Goal: Task Accomplishment & Management: Manage account settings

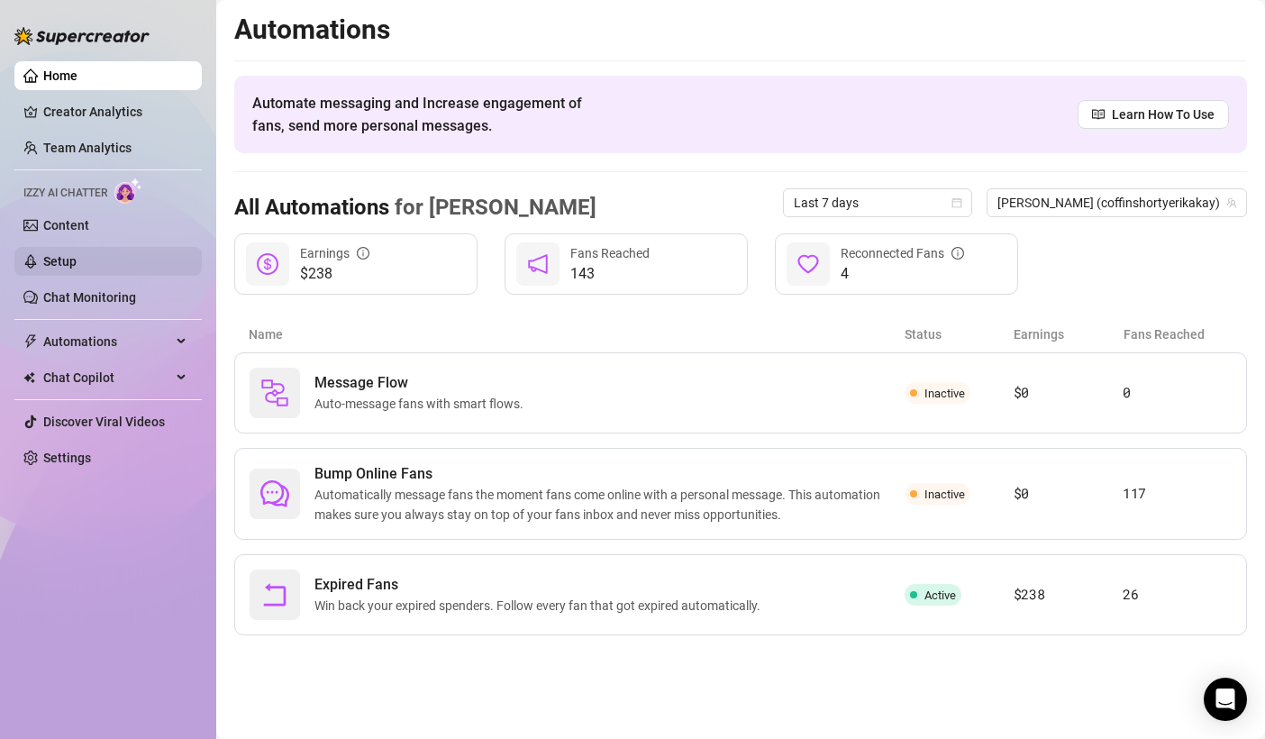
click at [77, 266] on link "Setup" at bounding box center [59, 261] width 33 height 14
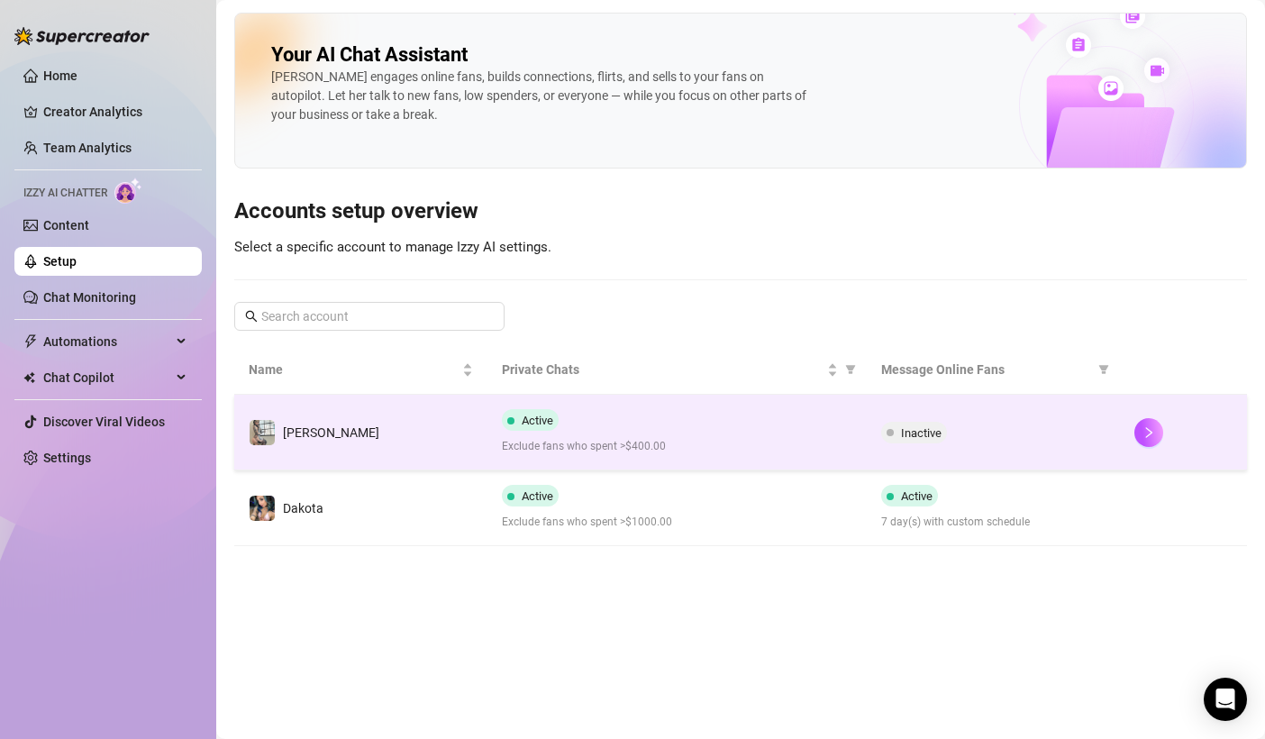
click at [945, 429] on span "Inactive" at bounding box center [914, 433] width 66 height 22
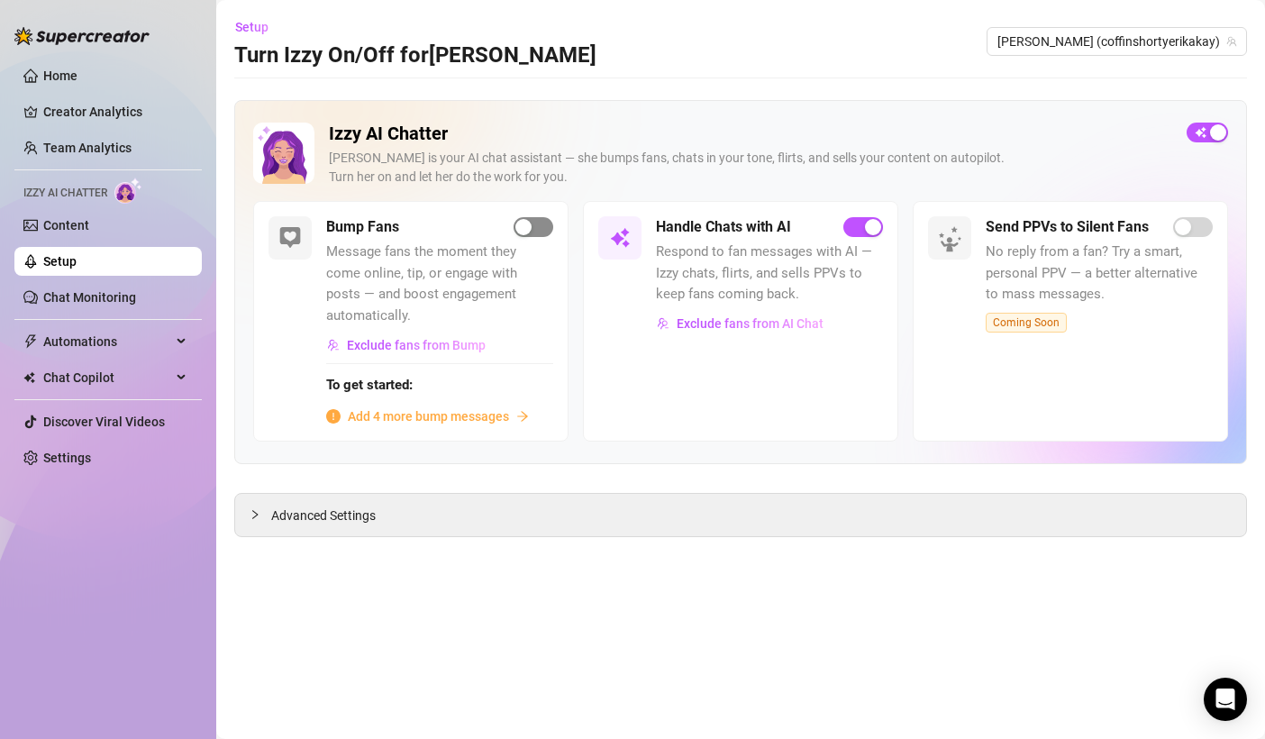
click at [532, 226] on button "button" at bounding box center [534, 227] width 40 height 20
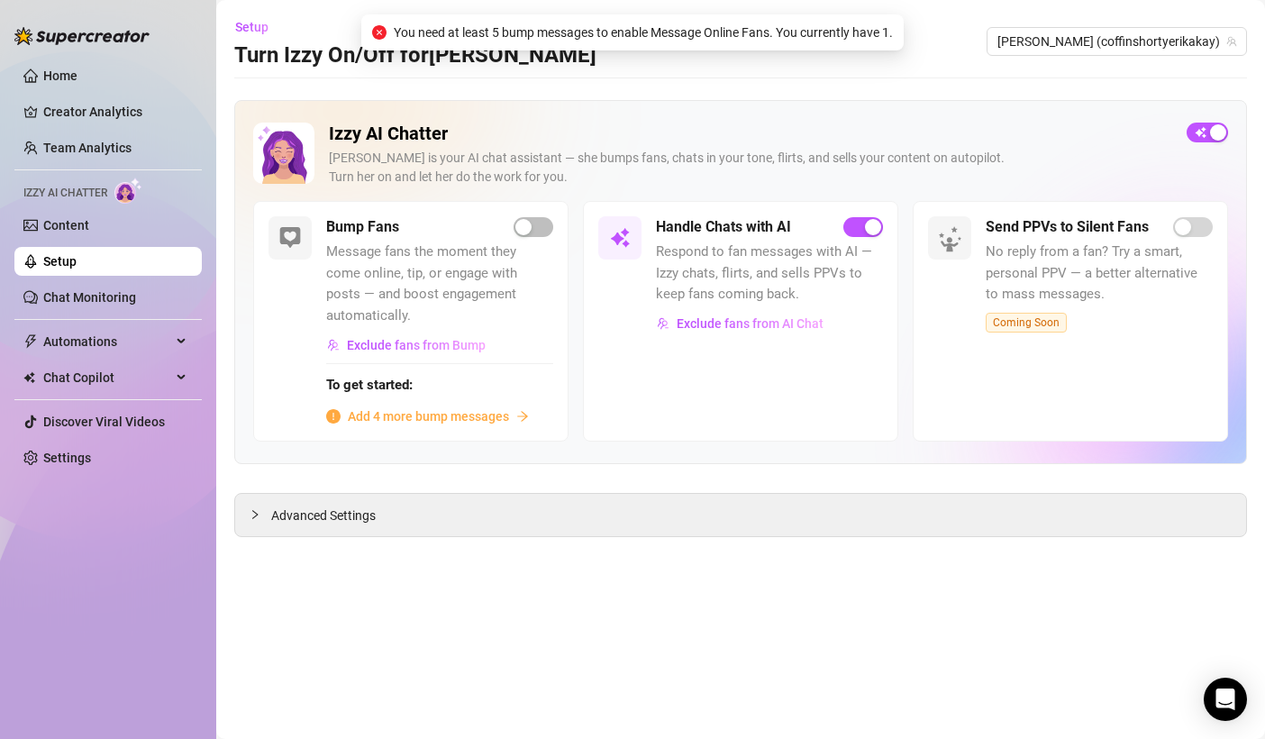
click at [428, 406] on div "Bump Fans Message fans the moment they come online, tip, or engage with posts —…" at bounding box center [410, 321] width 315 height 241
click at [420, 406] on span "Add 4 more bump messages" at bounding box center [428, 416] width 161 height 20
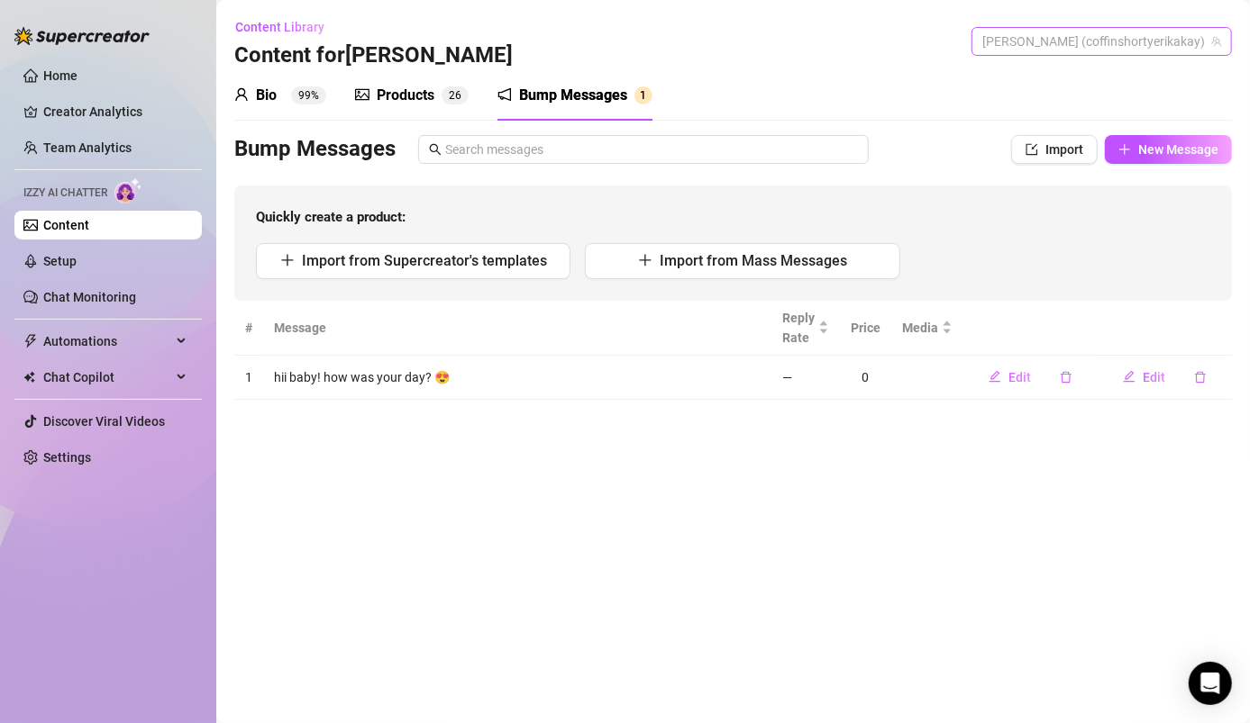
click at [1138, 36] on span "[PERSON_NAME] (coffinshortyerikakay)" at bounding box center [1101, 41] width 239 height 27
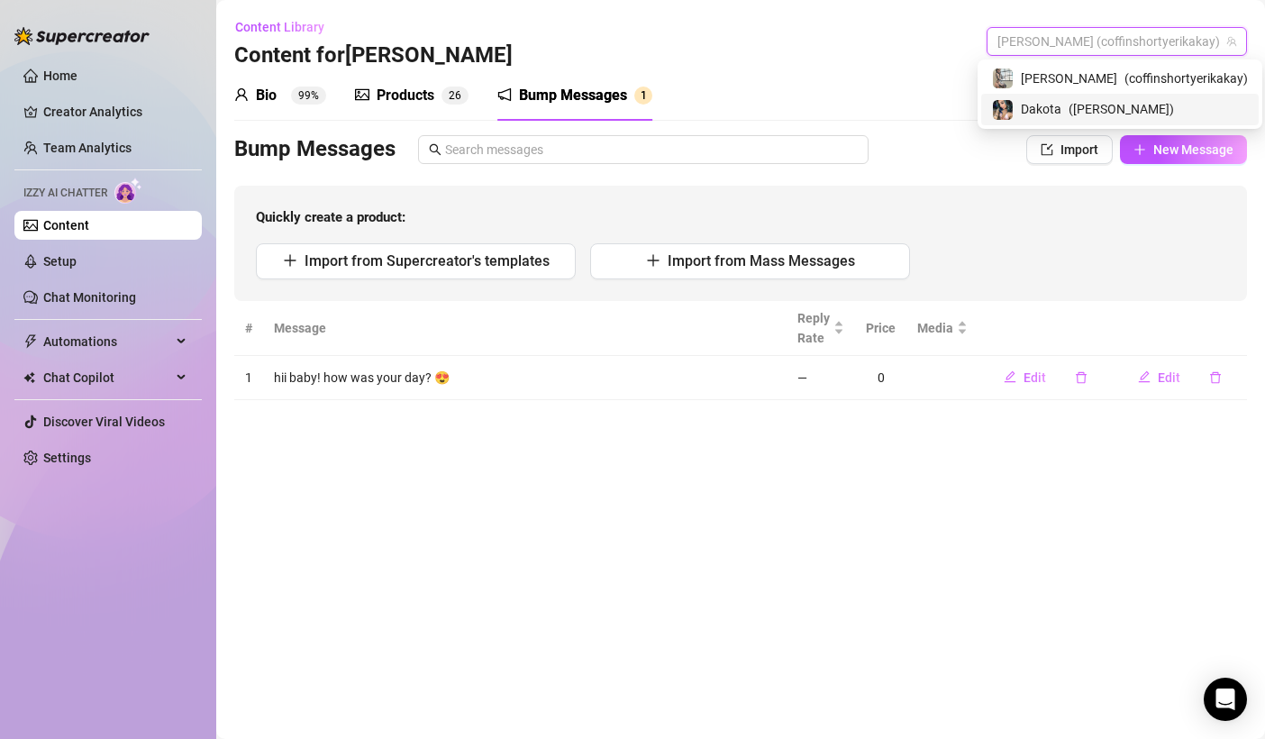
click at [1061, 111] on span "Dakota" at bounding box center [1041, 109] width 41 height 20
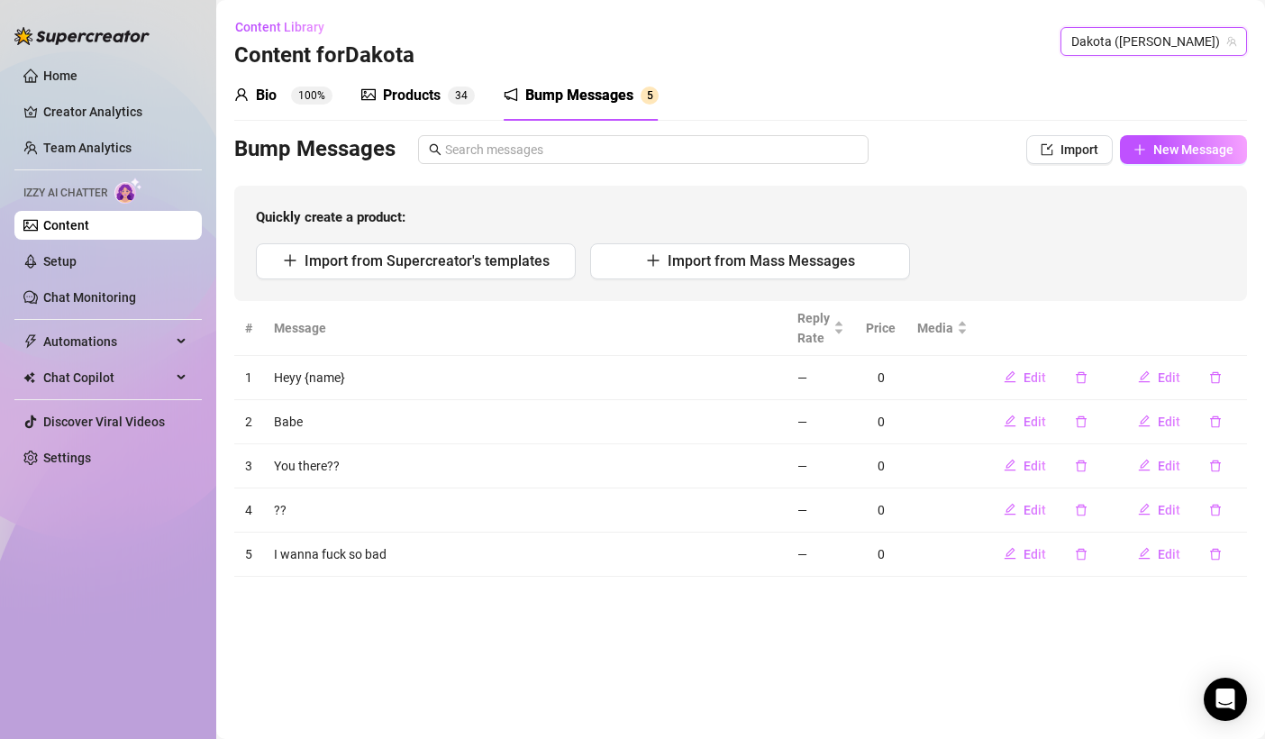
click at [1100, 47] on span "Dakota ([PERSON_NAME])" at bounding box center [1153, 41] width 165 height 27
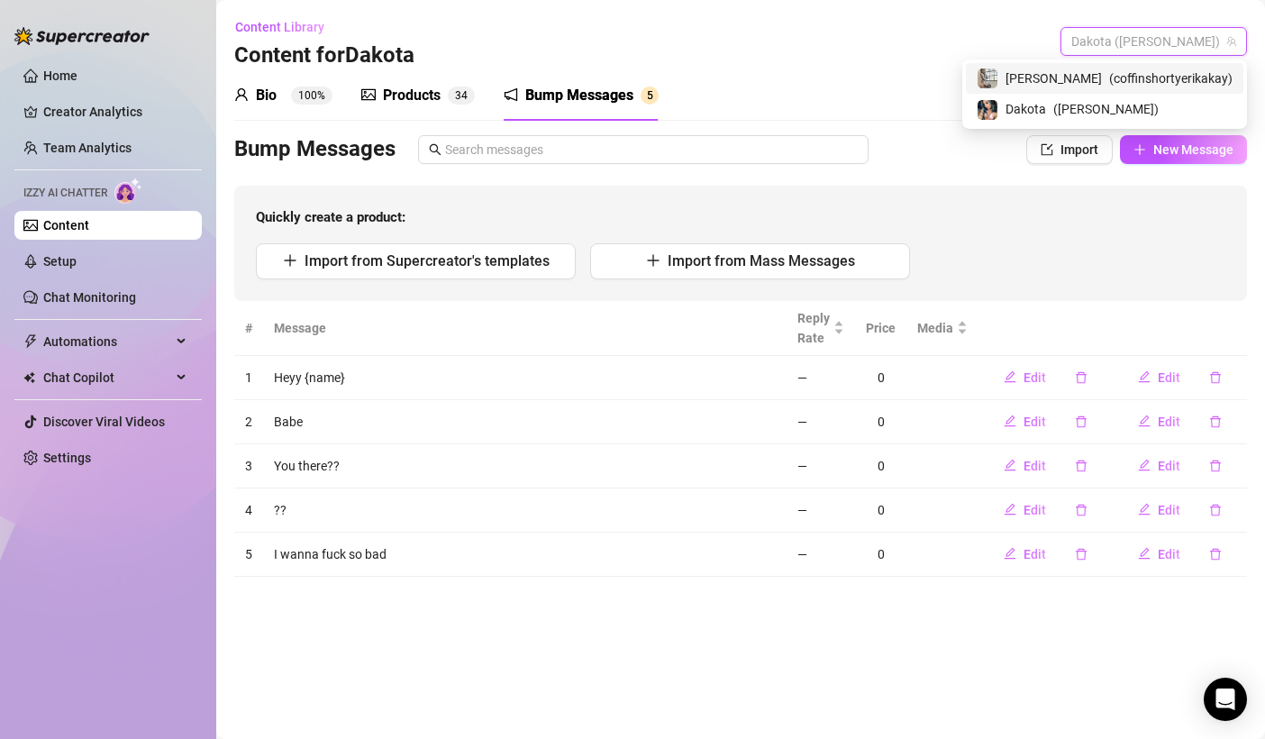
click at [1103, 77] on div "[PERSON_NAME] ( coffinshortyerikakay )" at bounding box center [1105, 79] width 256 height 22
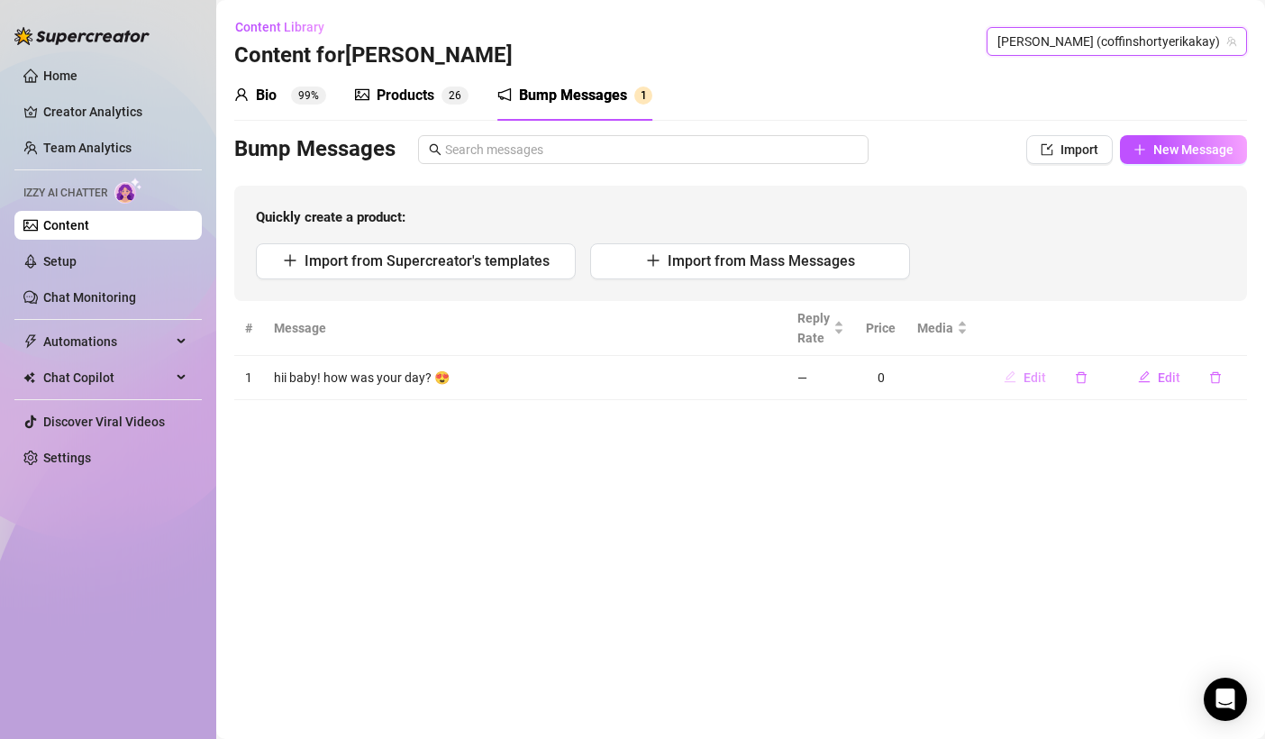
click at [1024, 377] on button "Edit" at bounding box center [1024, 377] width 71 height 29
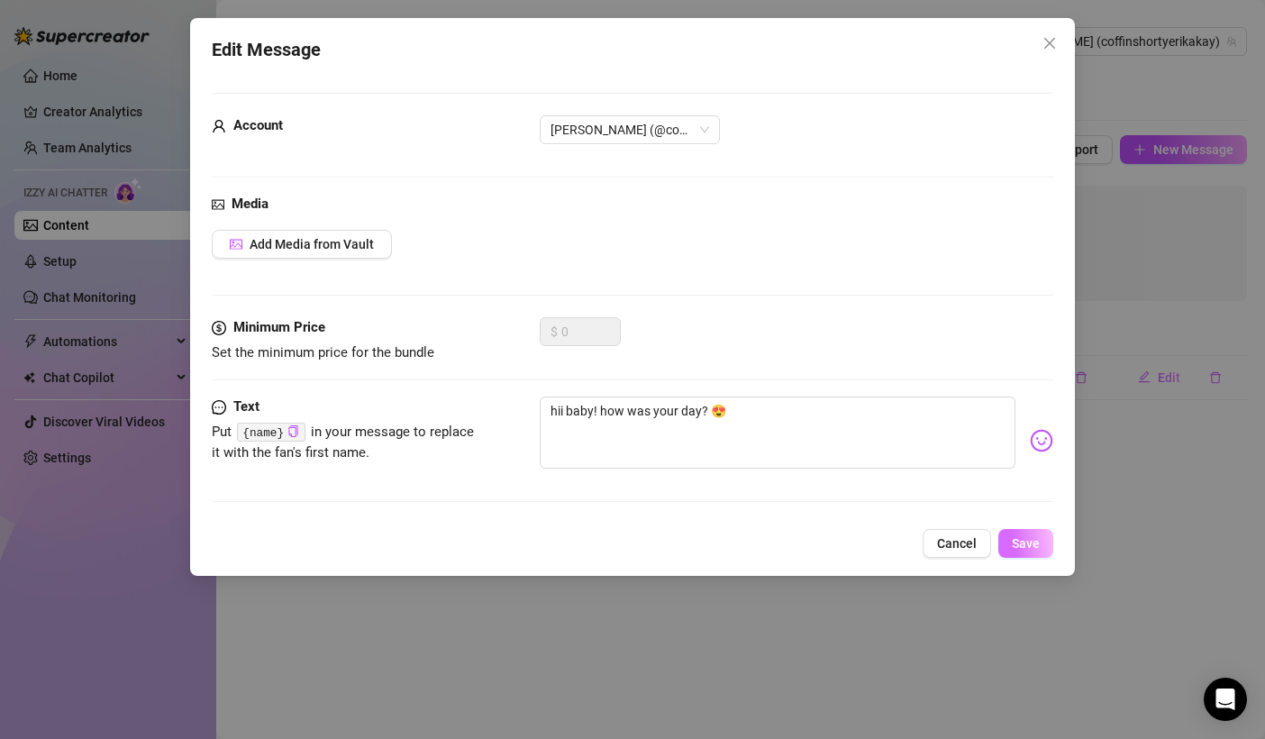
click at [1033, 544] on span "Save" at bounding box center [1026, 543] width 28 height 14
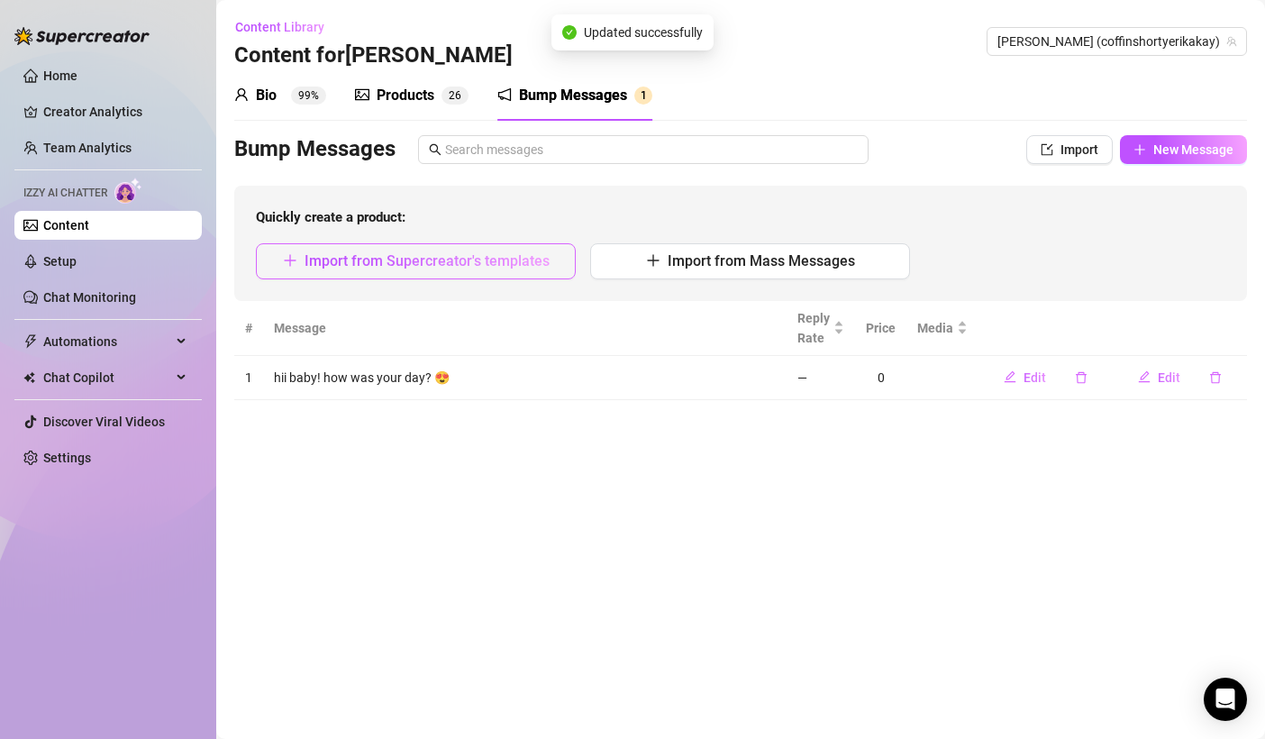
click at [441, 266] on span "Import from Supercreator's templates" at bounding box center [427, 260] width 245 height 17
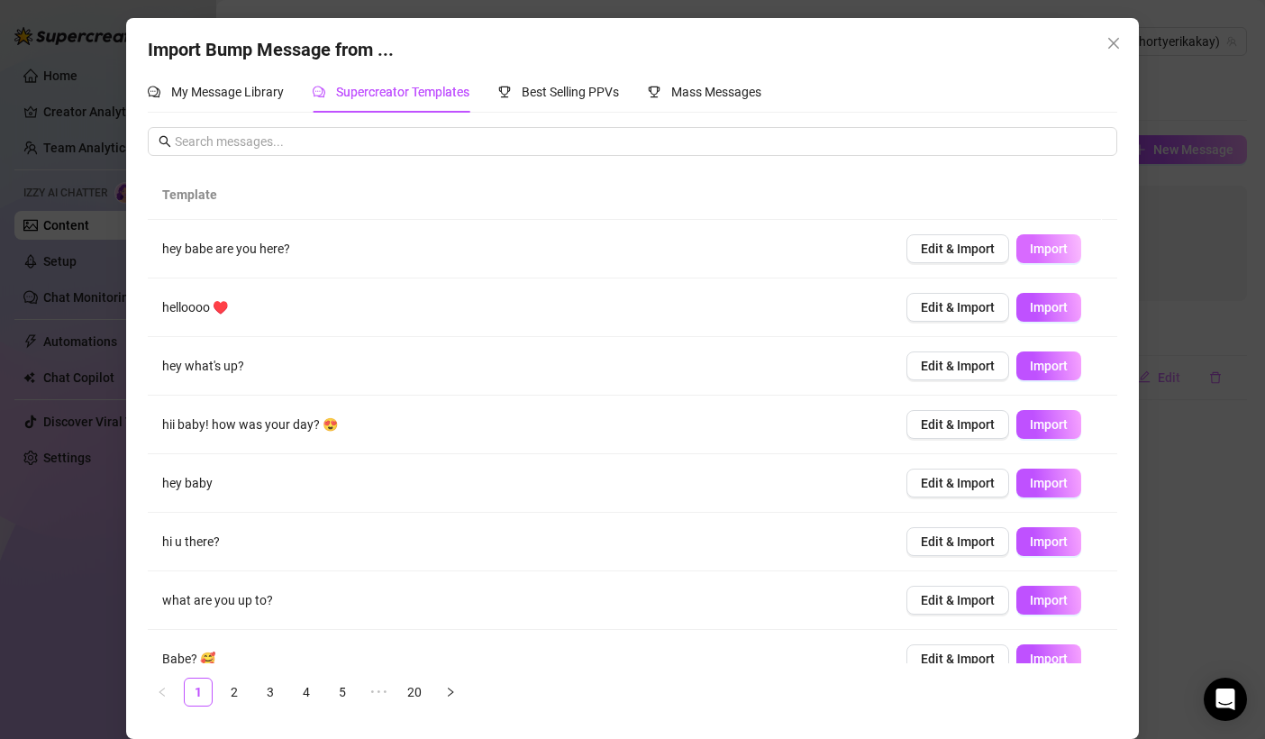
click at [1033, 247] on span "Import" at bounding box center [1049, 248] width 38 height 14
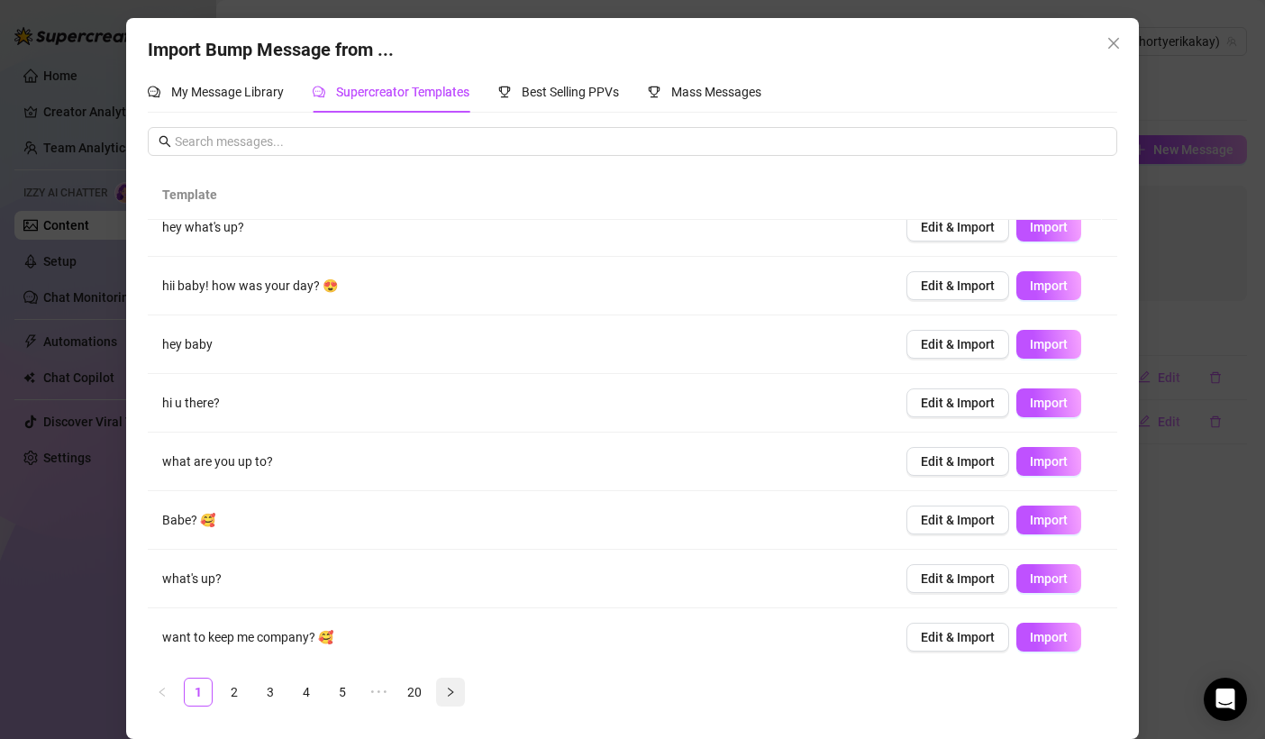
click at [449, 691] on icon "right" at bounding box center [450, 692] width 11 height 11
click at [448, 689] on icon "right" at bounding box center [450, 692] width 11 height 11
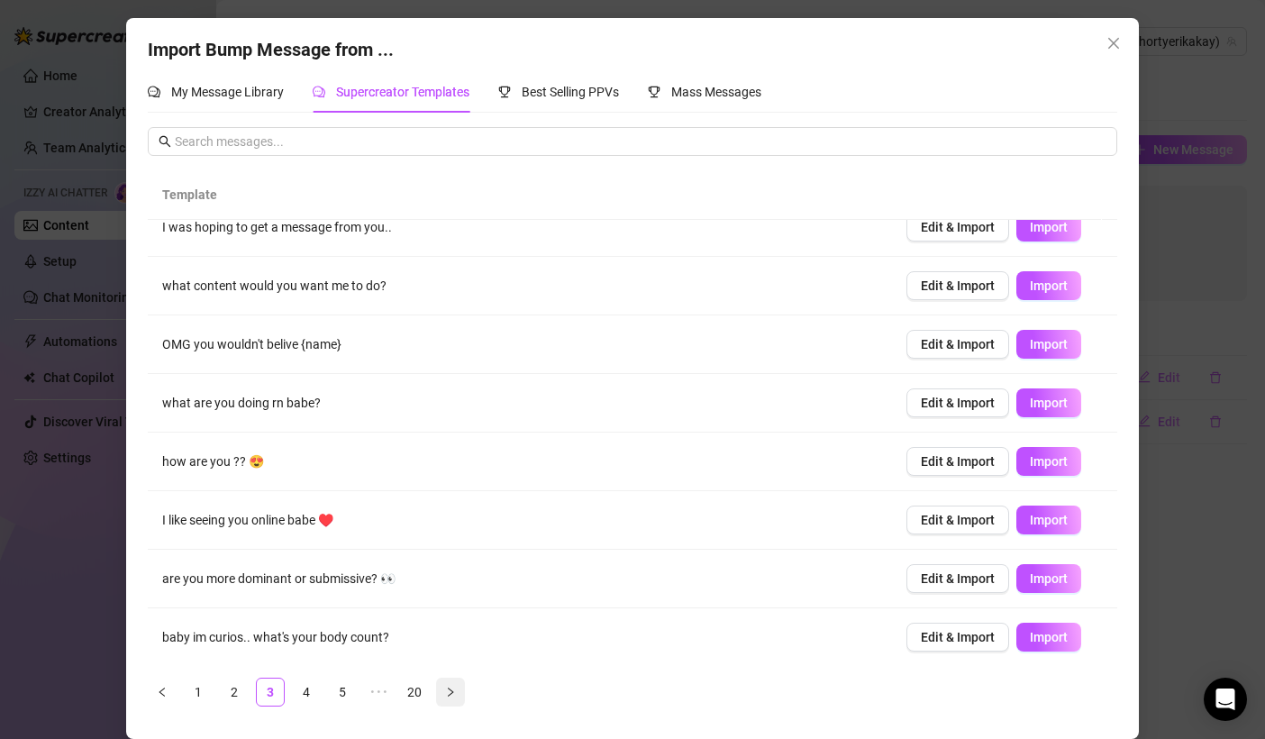
click at [450, 701] on button "button" at bounding box center [450, 692] width 29 height 29
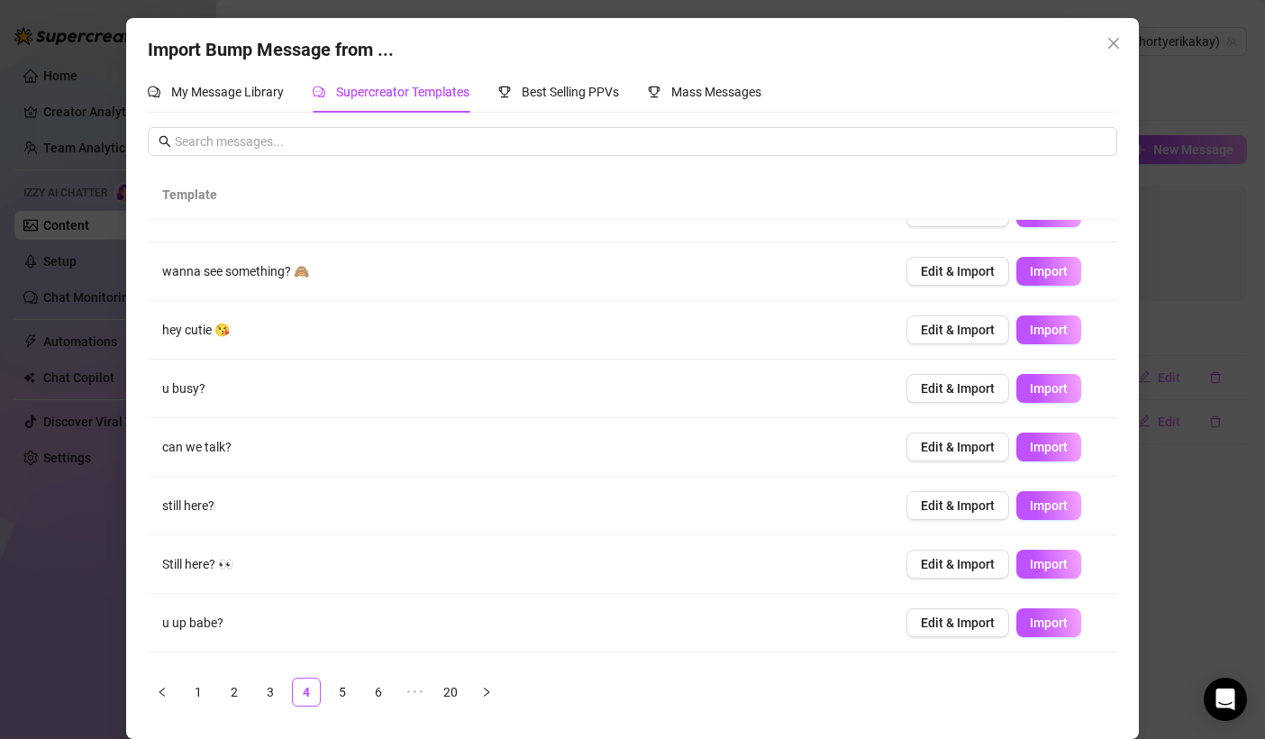
scroll to position [0, 0]
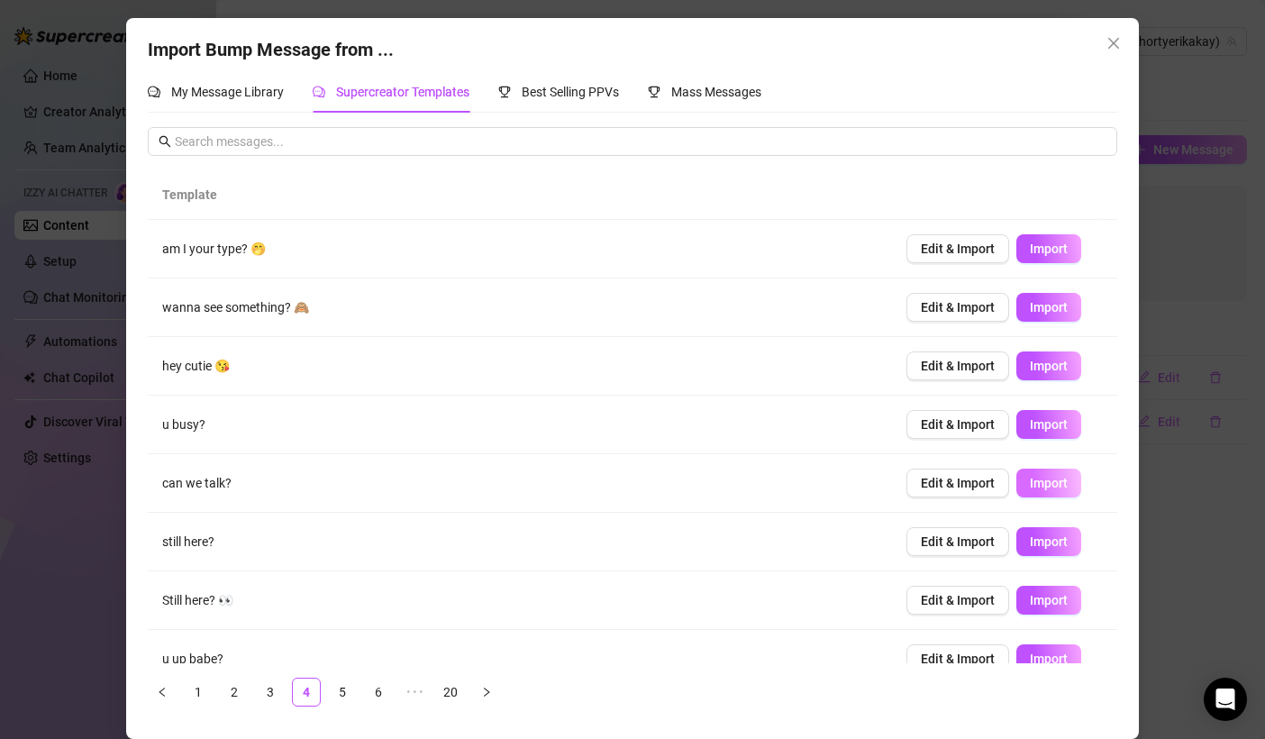
click at [1040, 482] on span "Import" at bounding box center [1049, 483] width 38 height 14
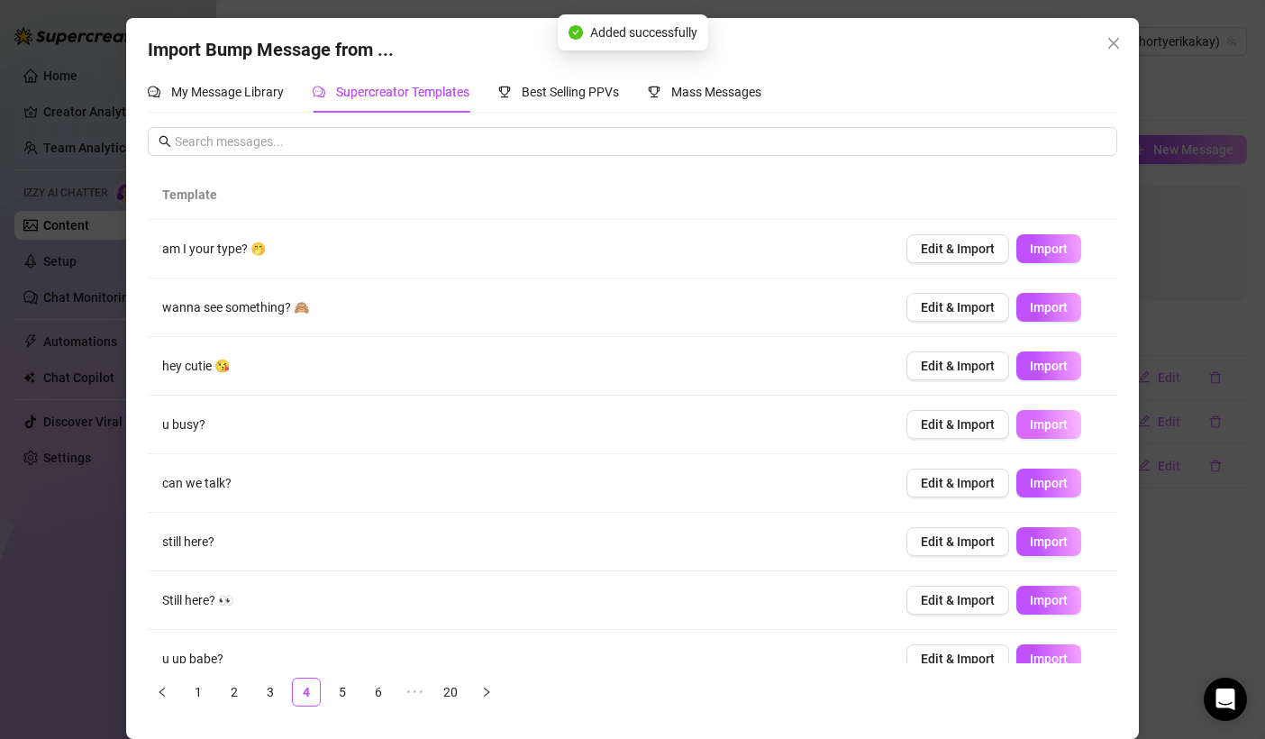
click at [1030, 420] on span "Import" at bounding box center [1049, 424] width 38 height 14
click at [1113, 29] on button "Close" at bounding box center [1113, 43] width 29 height 29
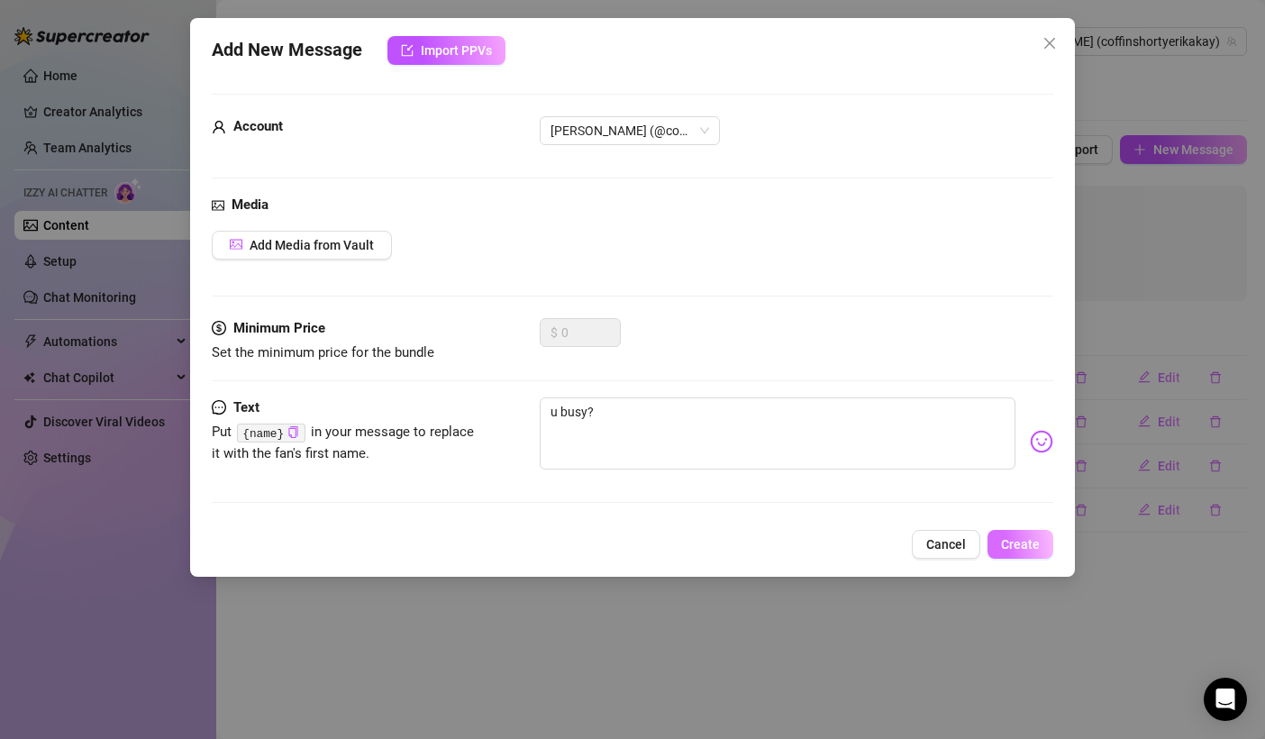
click at [1012, 530] on button "Create" at bounding box center [1020, 544] width 66 height 29
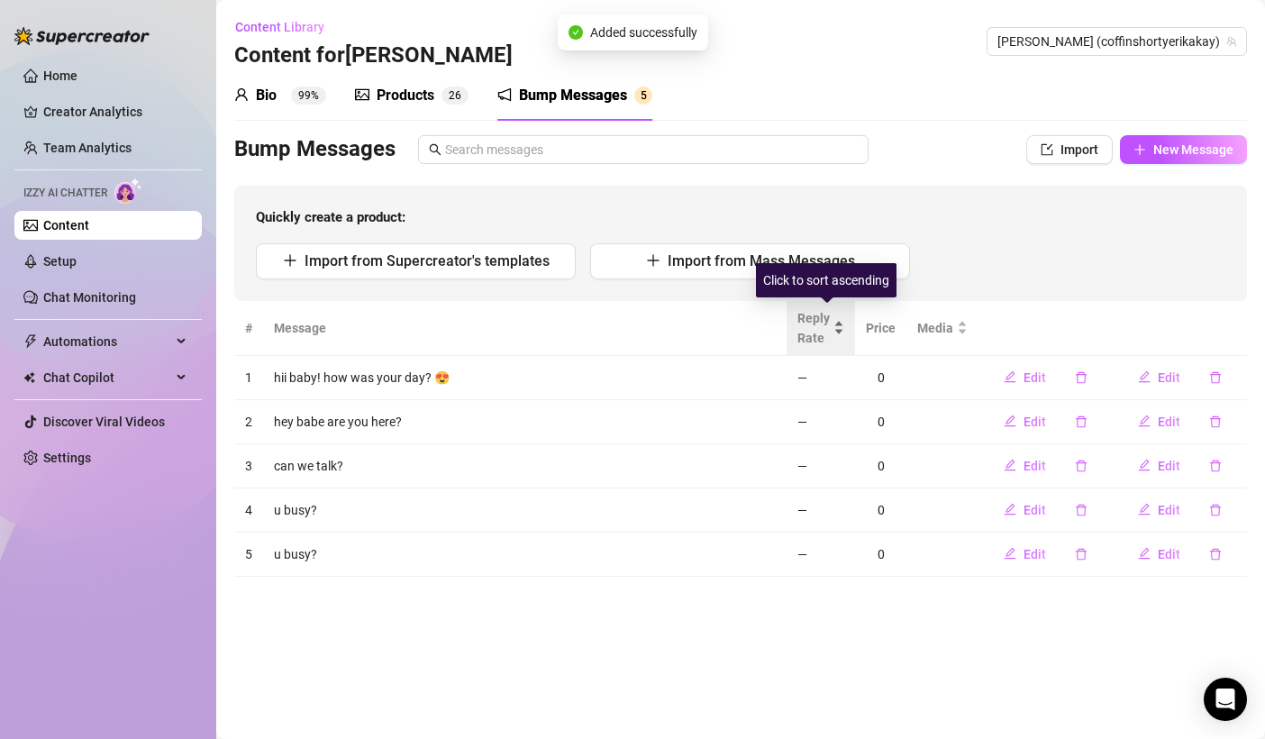
click at [829, 331] on span "Reply Rate" at bounding box center [813, 328] width 32 height 40
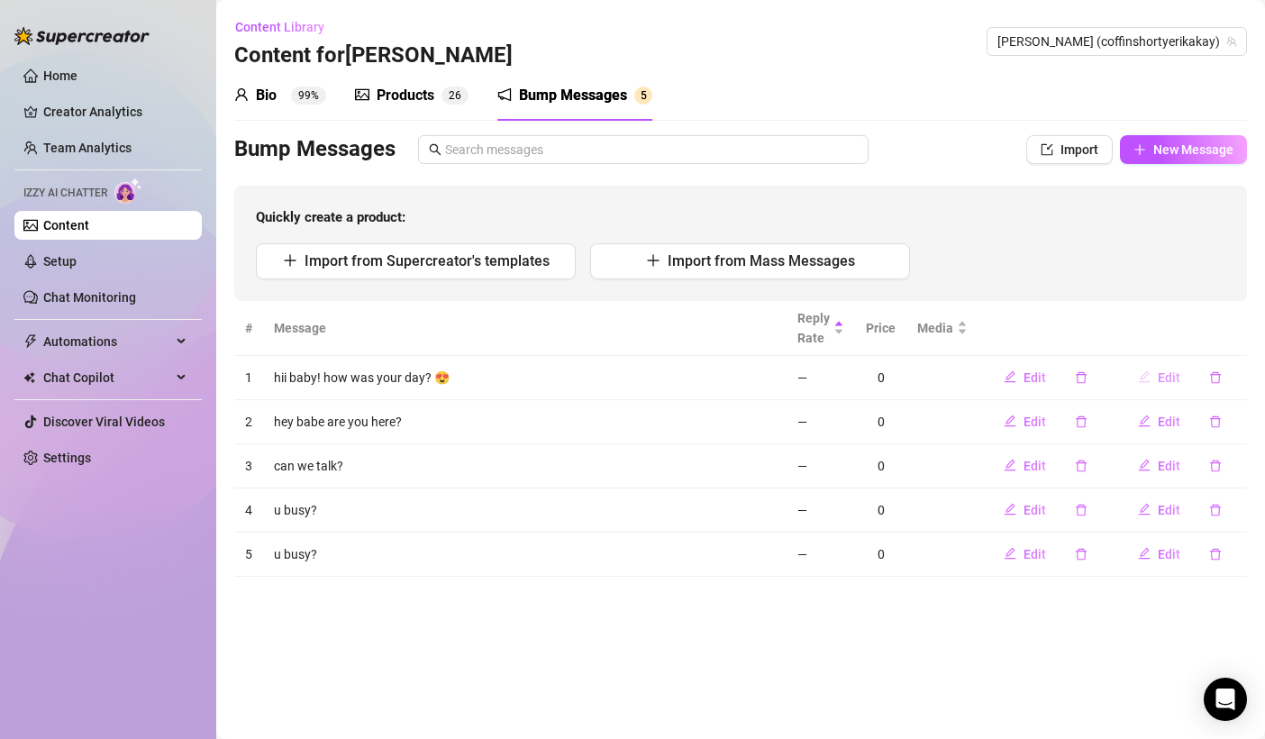
click at [1160, 378] on span "Edit" at bounding box center [1169, 377] width 23 height 14
type textarea "hii baby! how was your day? 😍"
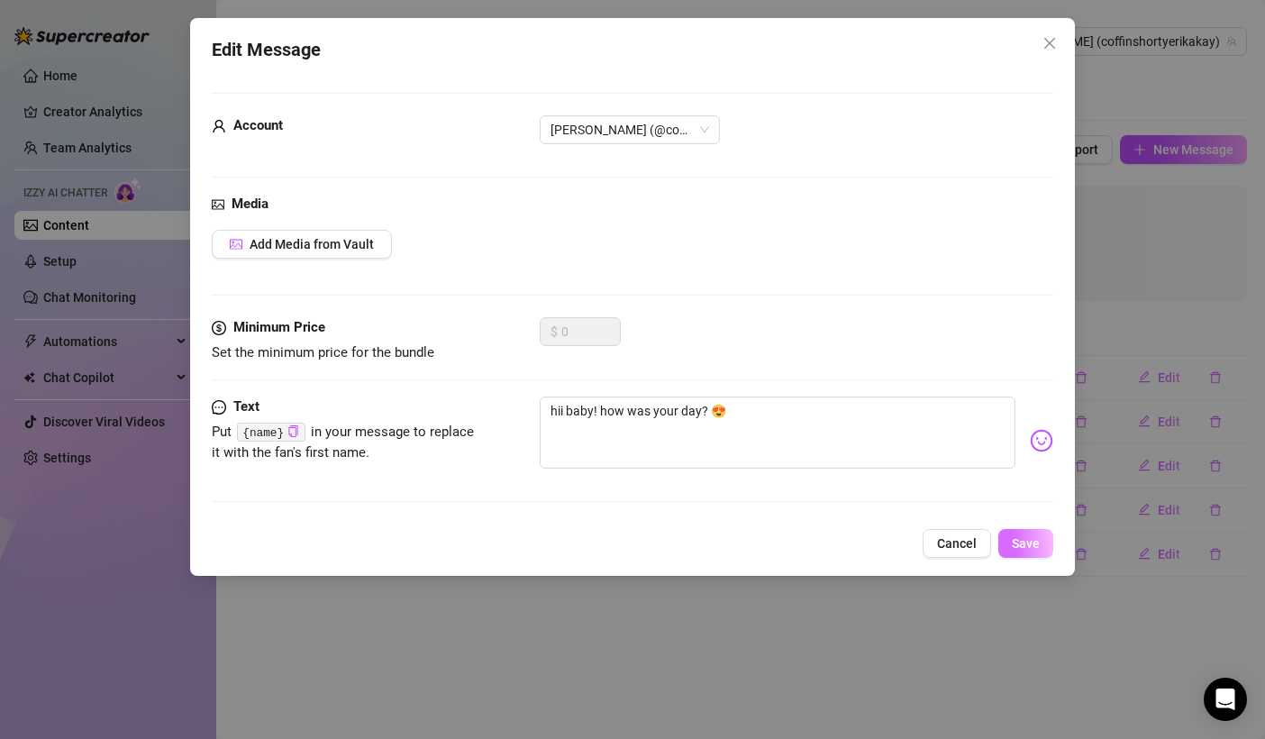
click at [1050, 544] on button "Save" at bounding box center [1025, 543] width 55 height 29
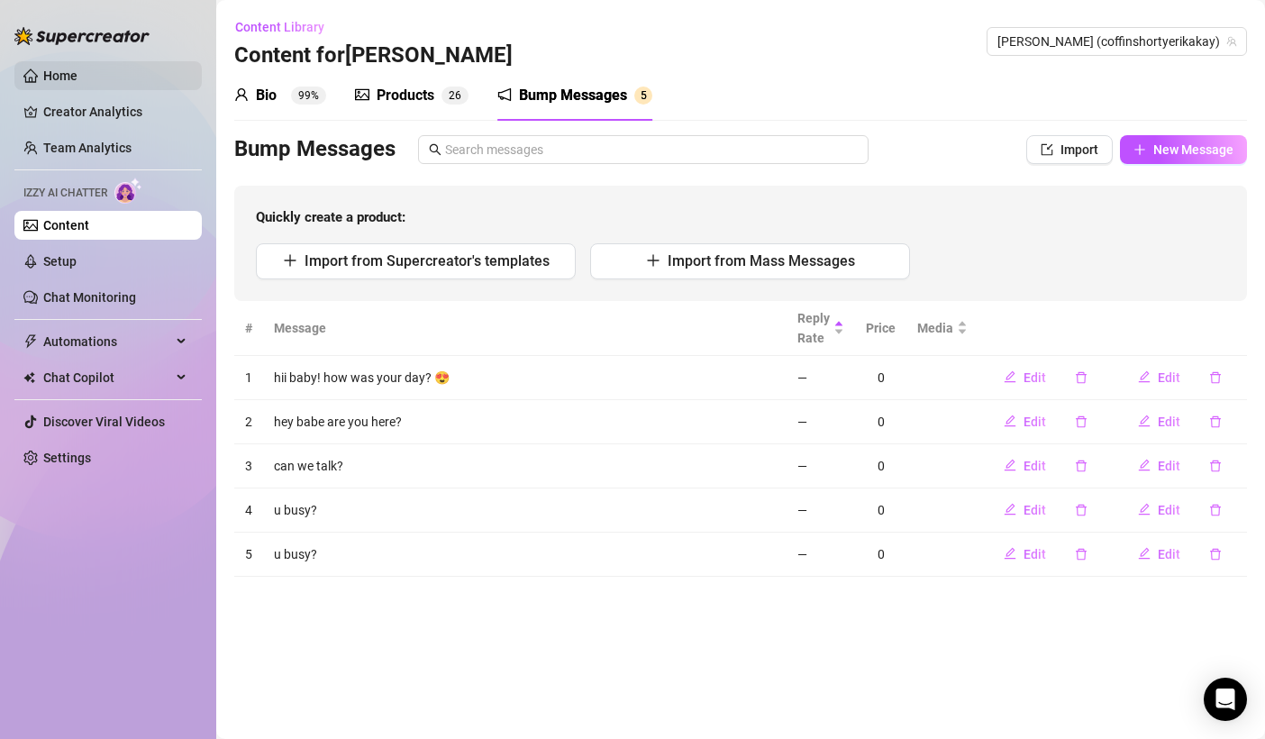
click at [70, 68] on link "Home" at bounding box center [60, 75] width 34 height 14
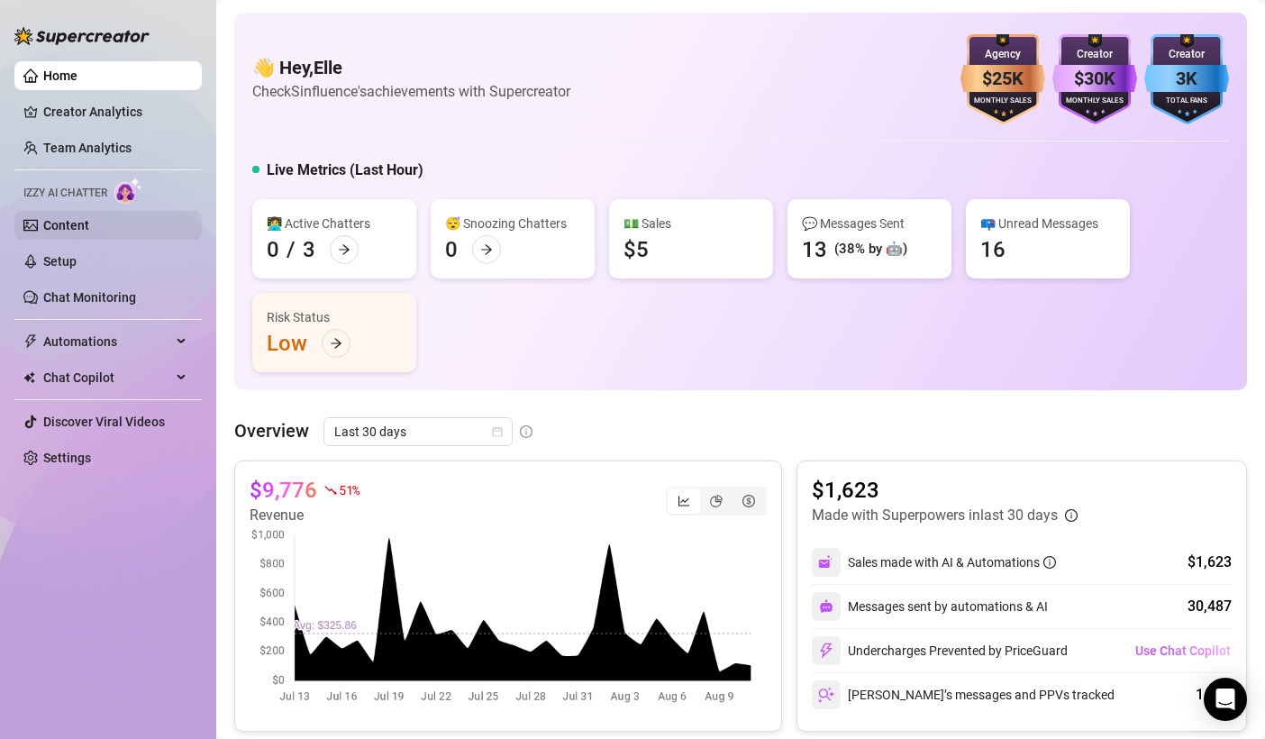
click at [78, 218] on link "Content" at bounding box center [66, 225] width 46 height 14
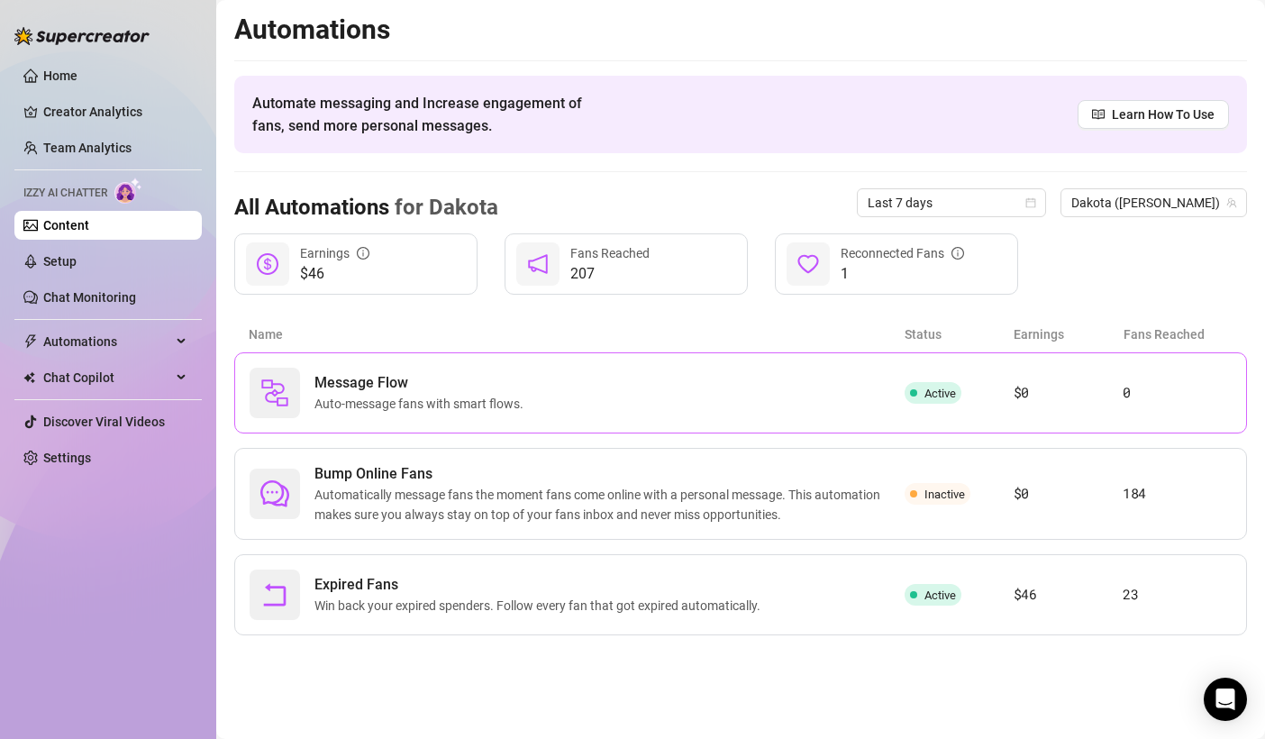
click at [579, 419] on div "Message Flow Auto-message fans with smart flows. Active $0 0" at bounding box center [740, 392] width 1013 height 81
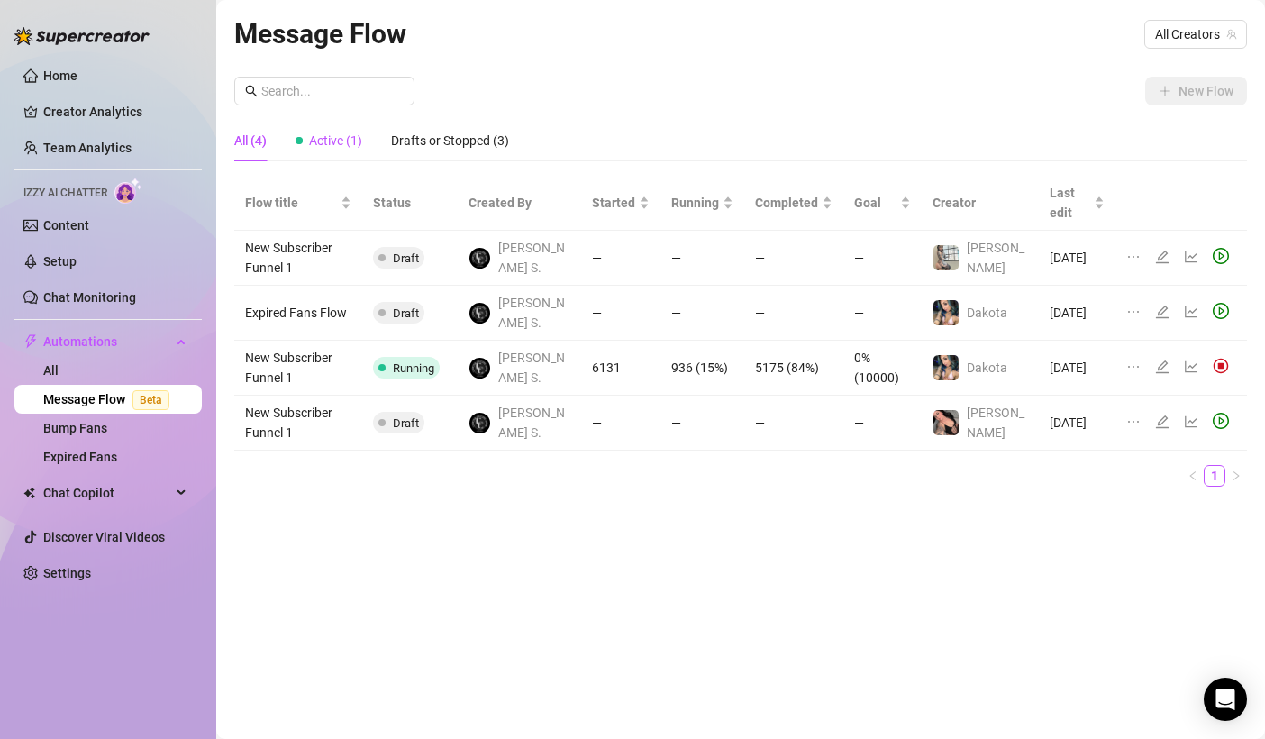
click at [323, 146] on span "Active (1)" at bounding box center [335, 140] width 53 height 14
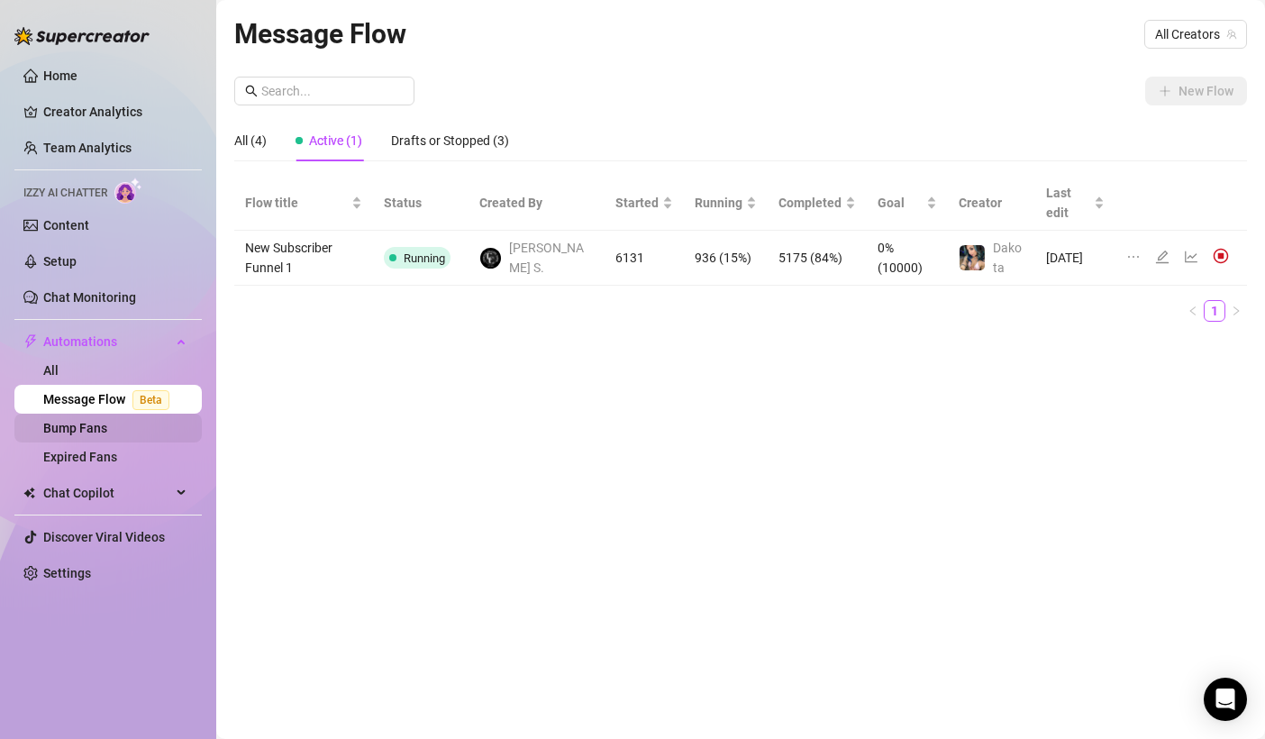
click at [102, 434] on link "Bump Fans" at bounding box center [75, 428] width 64 height 14
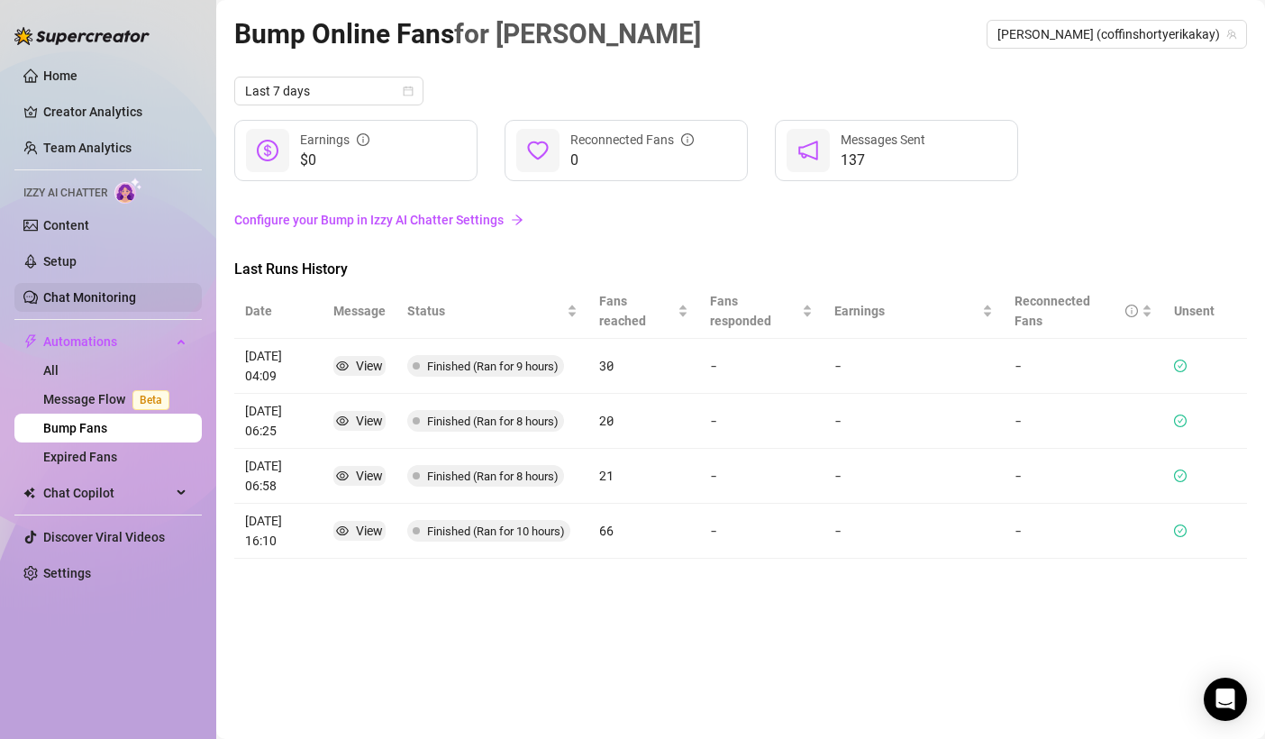
click at [96, 303] on link "Chat Monitoring" at bounding box center [89, 297] width 93 height 14
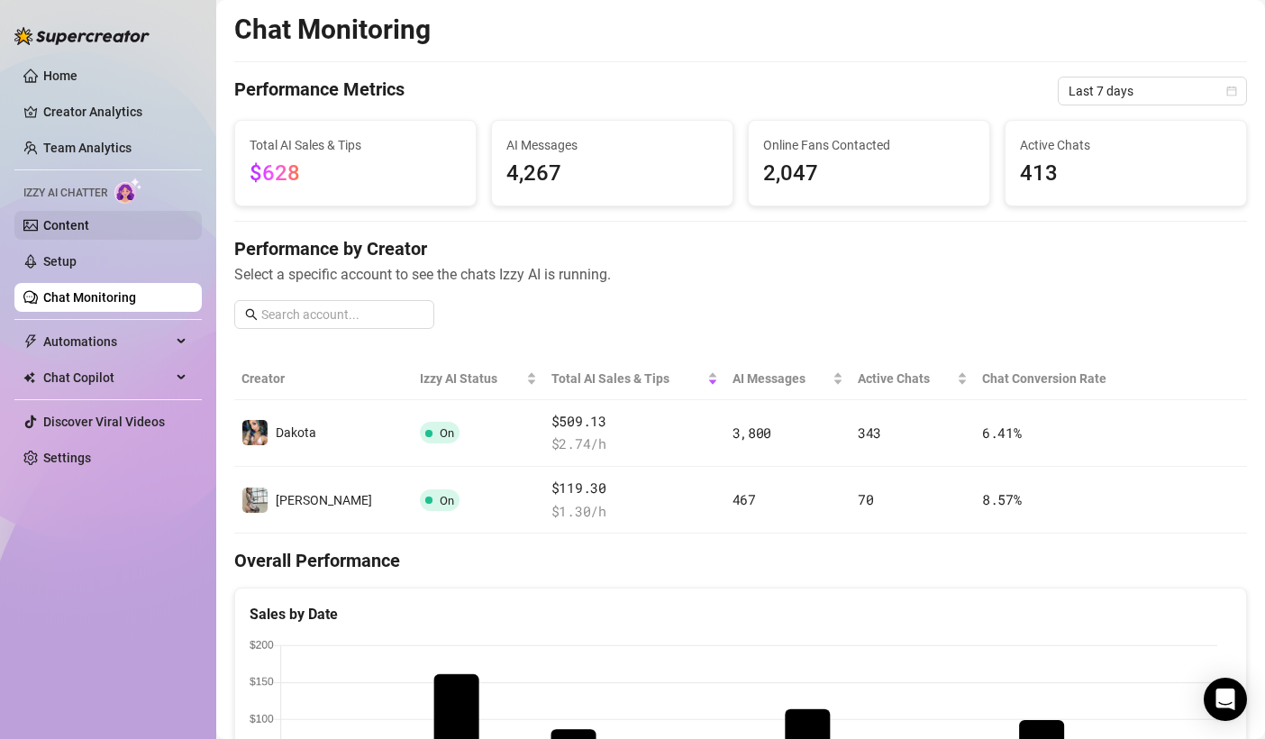
click at [89, 231] on link "Content" at bounding box center [66, 225] width 46 height 14
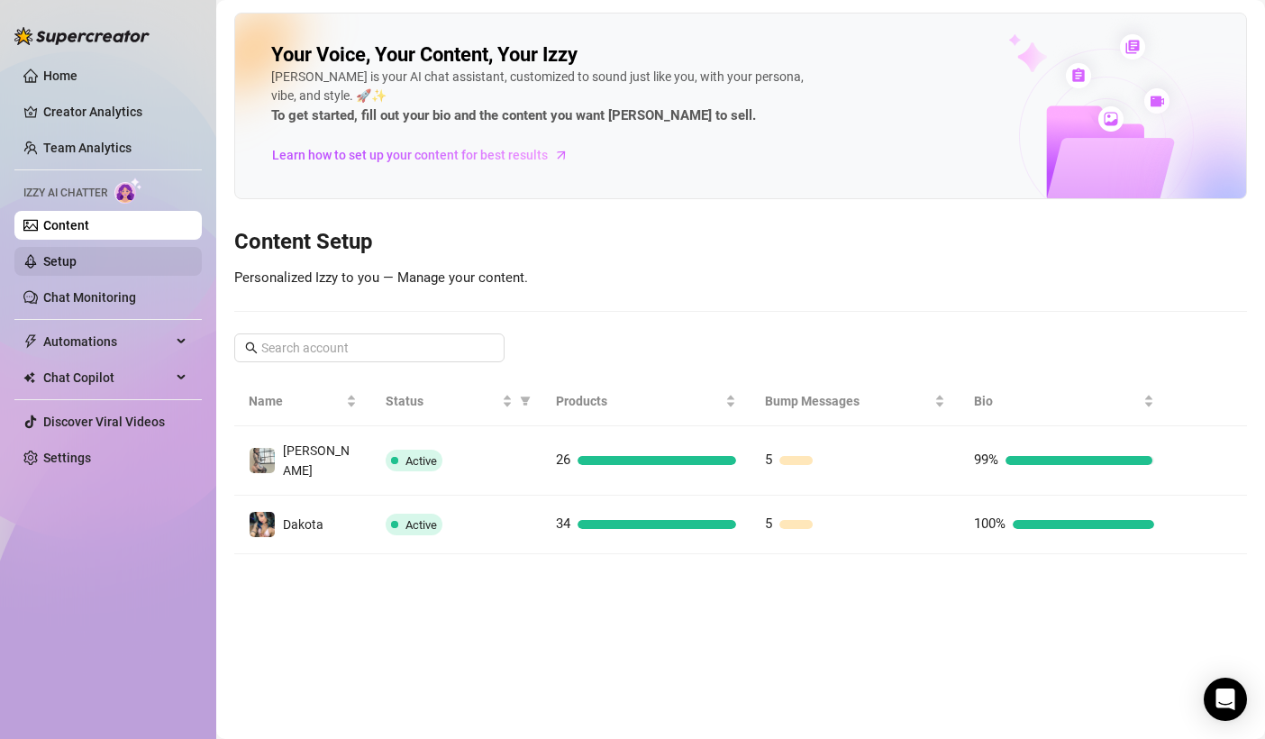
click at [77, 265] on link "Setup" at bounding box center [59, 261] width 33 height 14
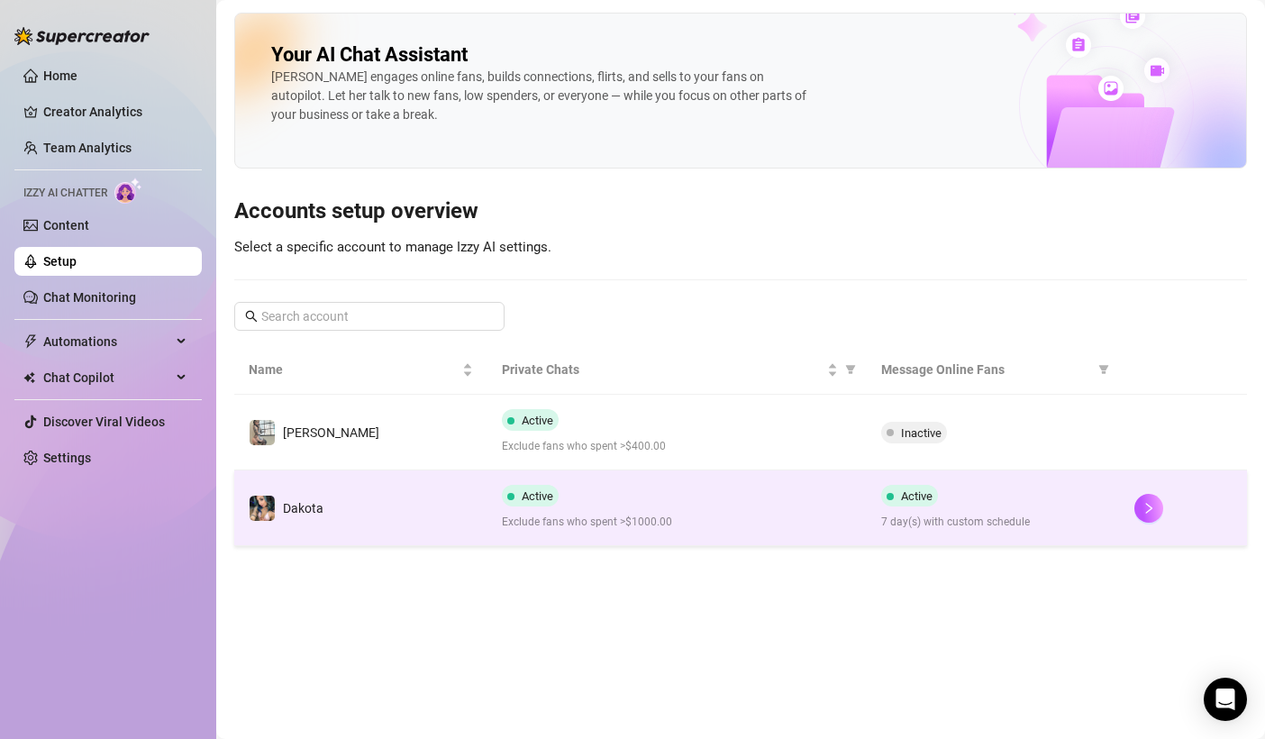
click at [451, 518] on td "Dakota" at bounding box center [360, 508] width 253 height 76
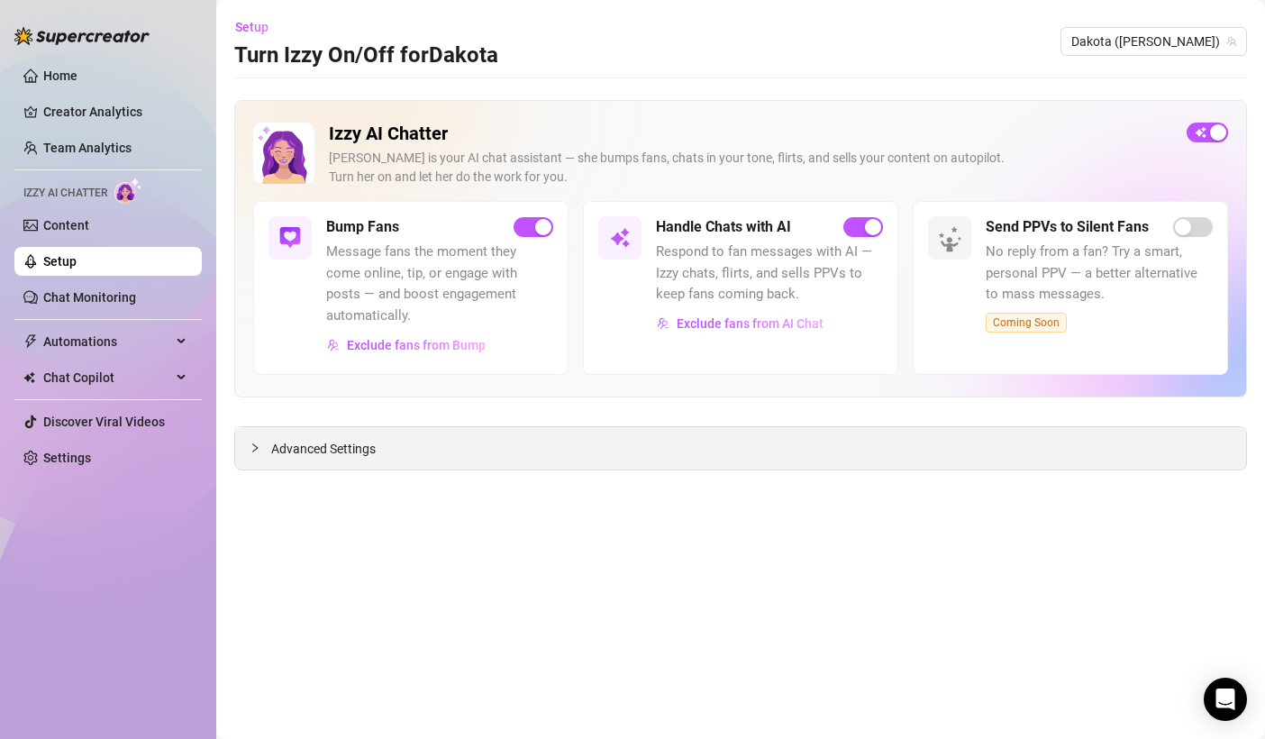
click at [352, 439] on span "Advanced Settings" at bounding box center [323, 449] width 105 height 20
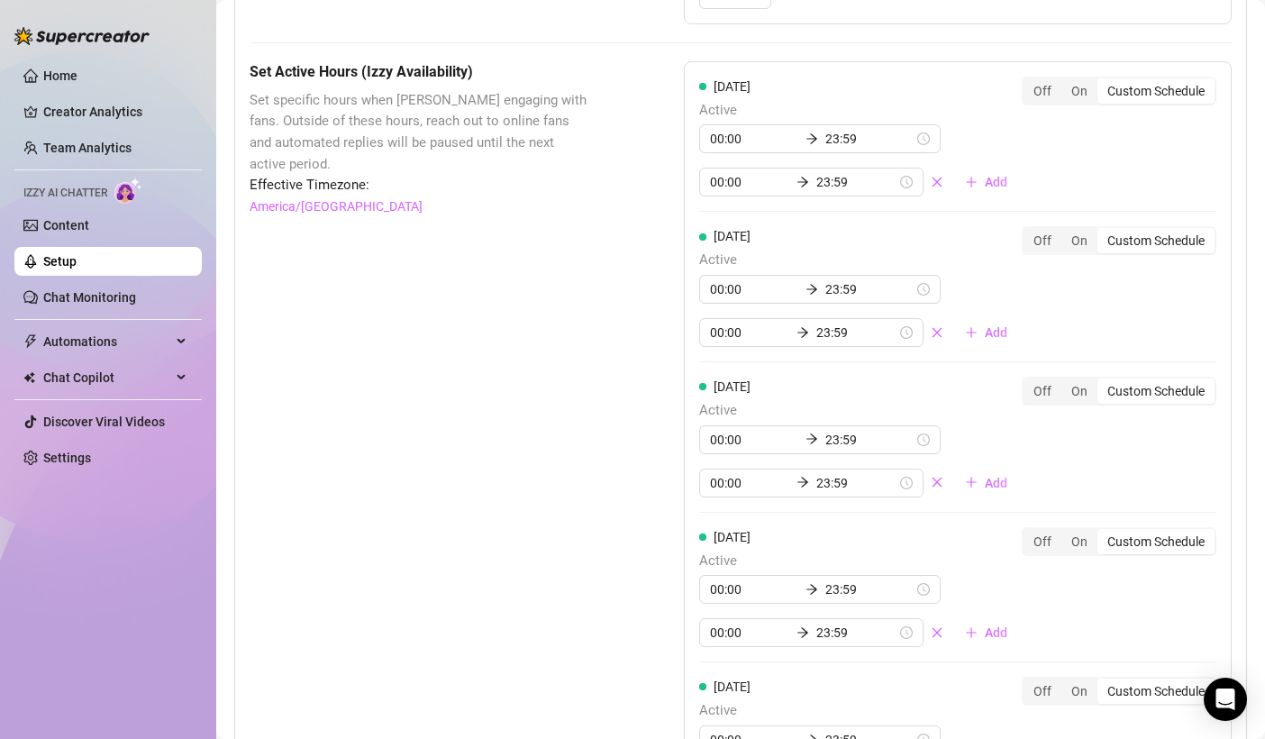
scroll to position [1284, 0]
click at [1061, 86] on div "On" at bounding box center [1079, 88] width 36 height 25
click at [1066, 78] on input "On" at bounding box center [1066, 78] width 0 height 0
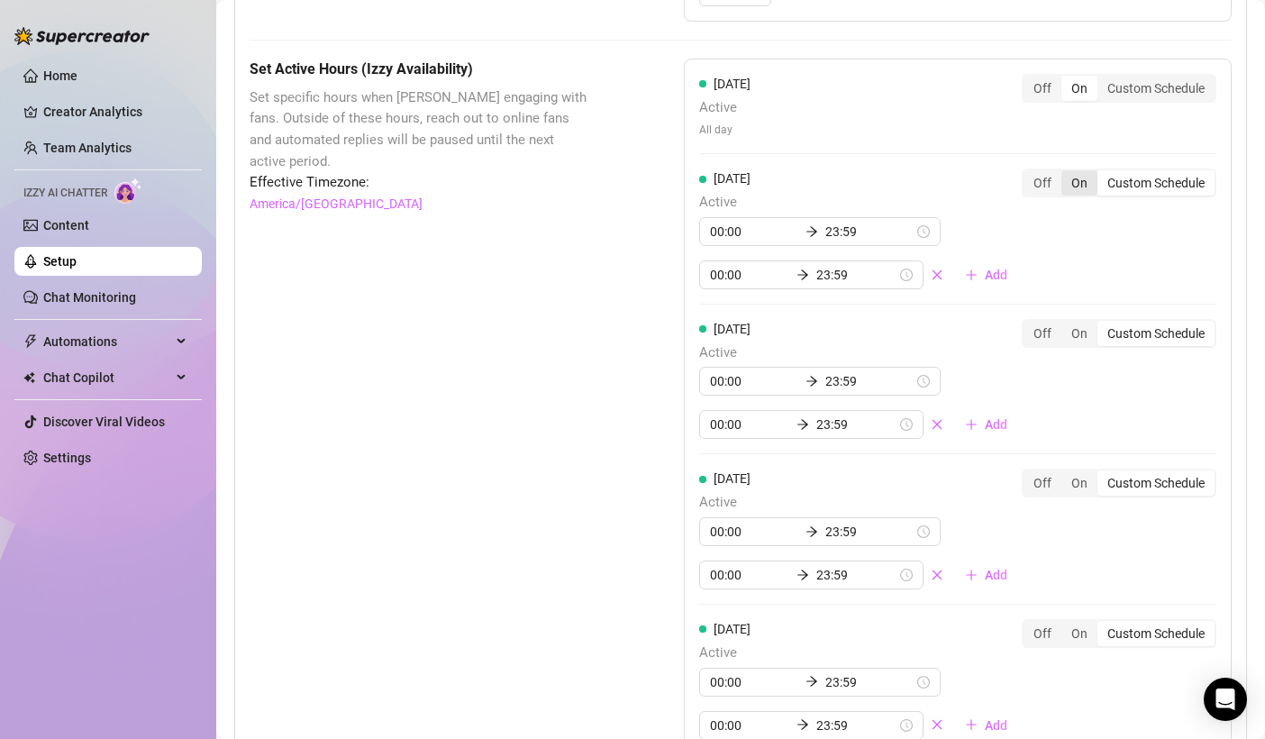
click at [1066, 186] on div "On" at bounding box center [1079, 182] width 36 height 25
click at [1066, 173] on input "On" at bounding box center [1066, 173] width 0 height 0
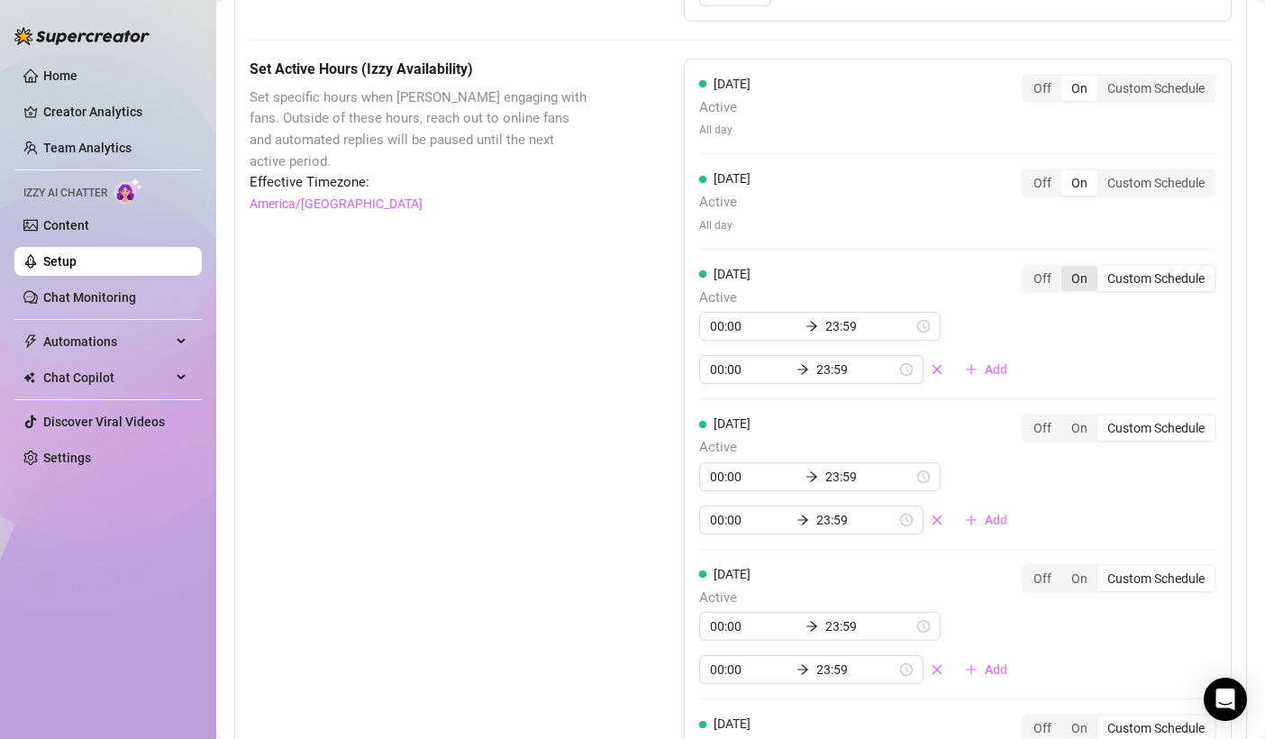
click at [1063, 279] on div "On" at bounding box center [1079, 278] width 36 height 25
click at [1066, 268] on input "On" at bounding box center [1066, 268] width 0 height 0
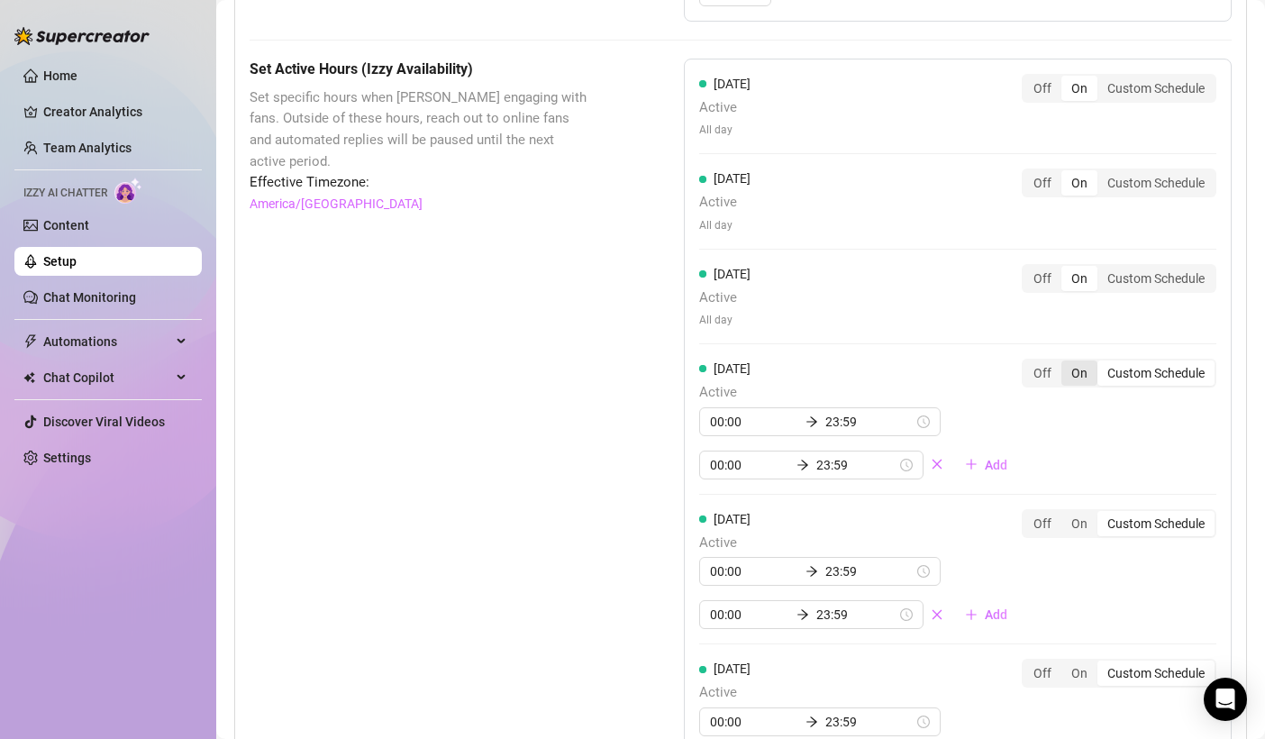
click at [1068, 375] on div "On" at bounding box center [1079, 372] width 36 height 25
click at [1066, 363] on input "On" at bounding box center [1066, 363] width 0 height 0
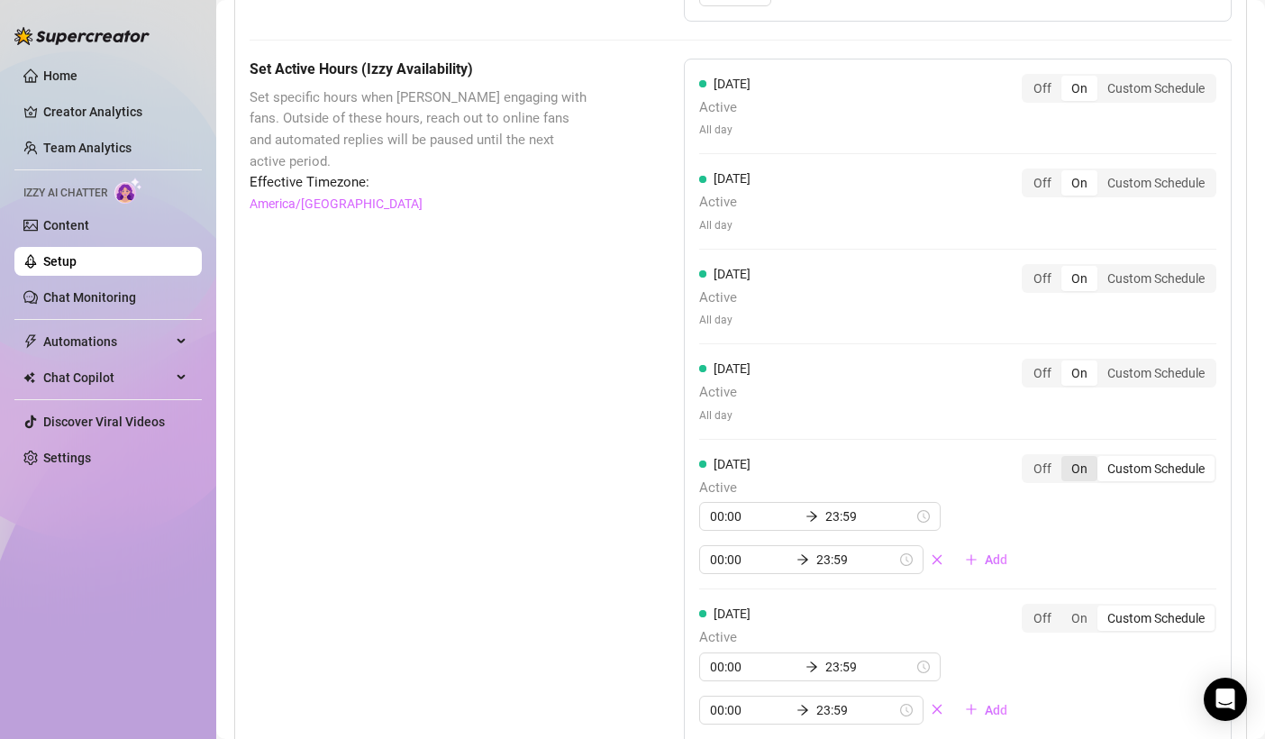
click at [1062, 466] on div "On" at bounding box center [1079, 468] width 36 height 25
click at [1066, 459] on input "On" at bounding box center [1066, 459] width 0 height 0
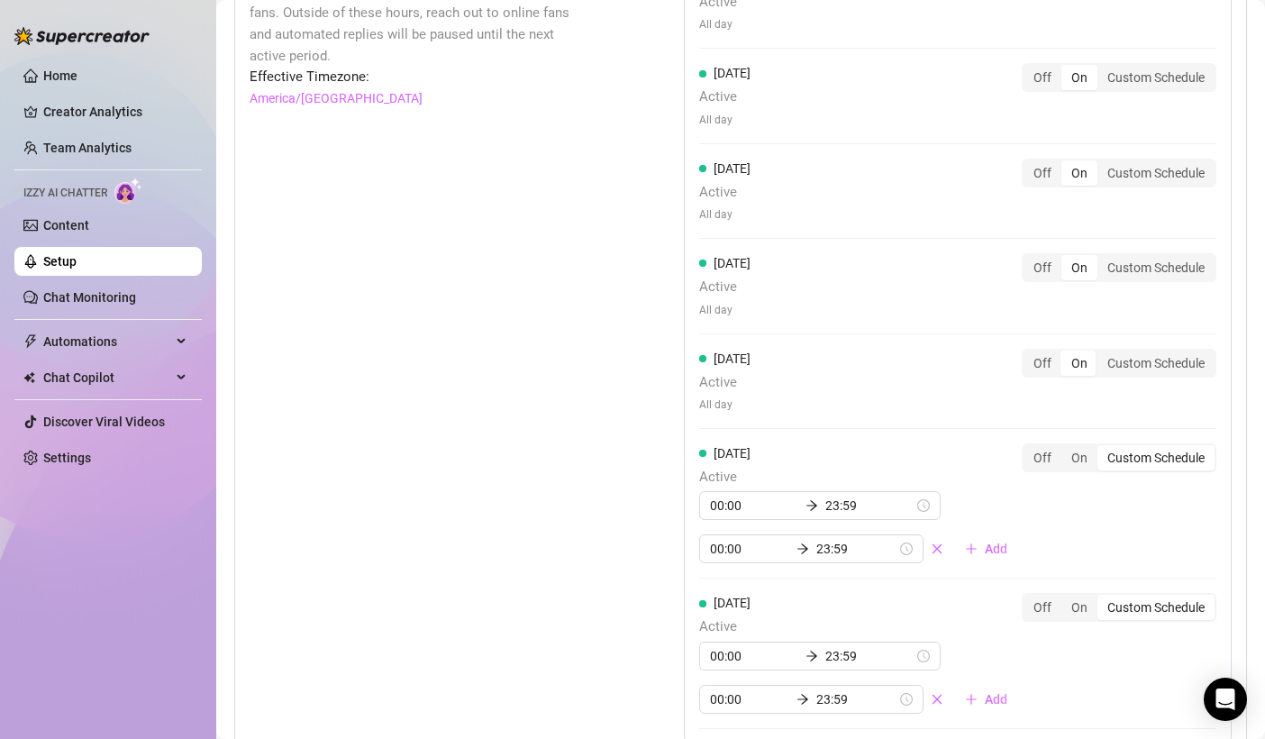
scroll to position [1390, 0]
click at [1065, 450] on div "On" at bounding box center [1079, 456] width 36 height 25
click at [1066, 447] on input "On" at bounding box center [1066, 447] width 0 height 0
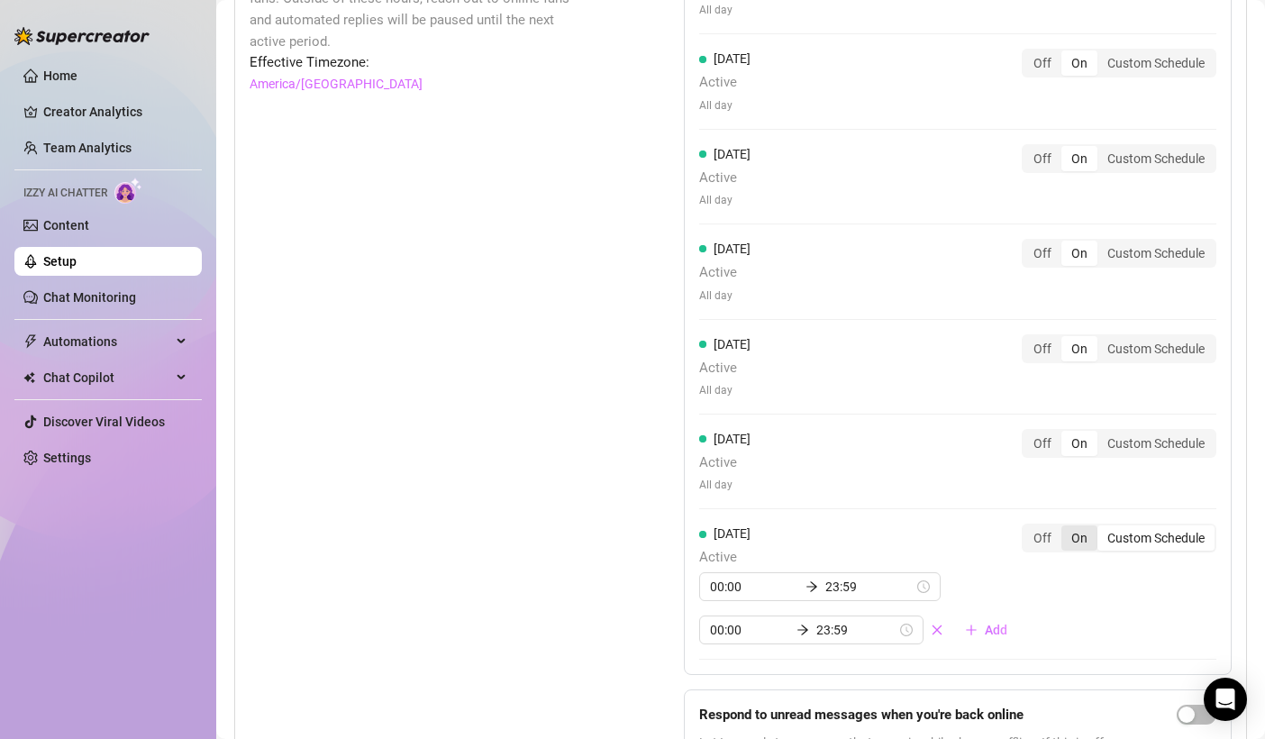
scroll to position [1405, 0]
click at [1066, 536] on div "On" at bounding box center [1079, 536] width 36 height 25
click at [1066, 527] on input "On" at bounding box center [1066, 527] width 0 height 0
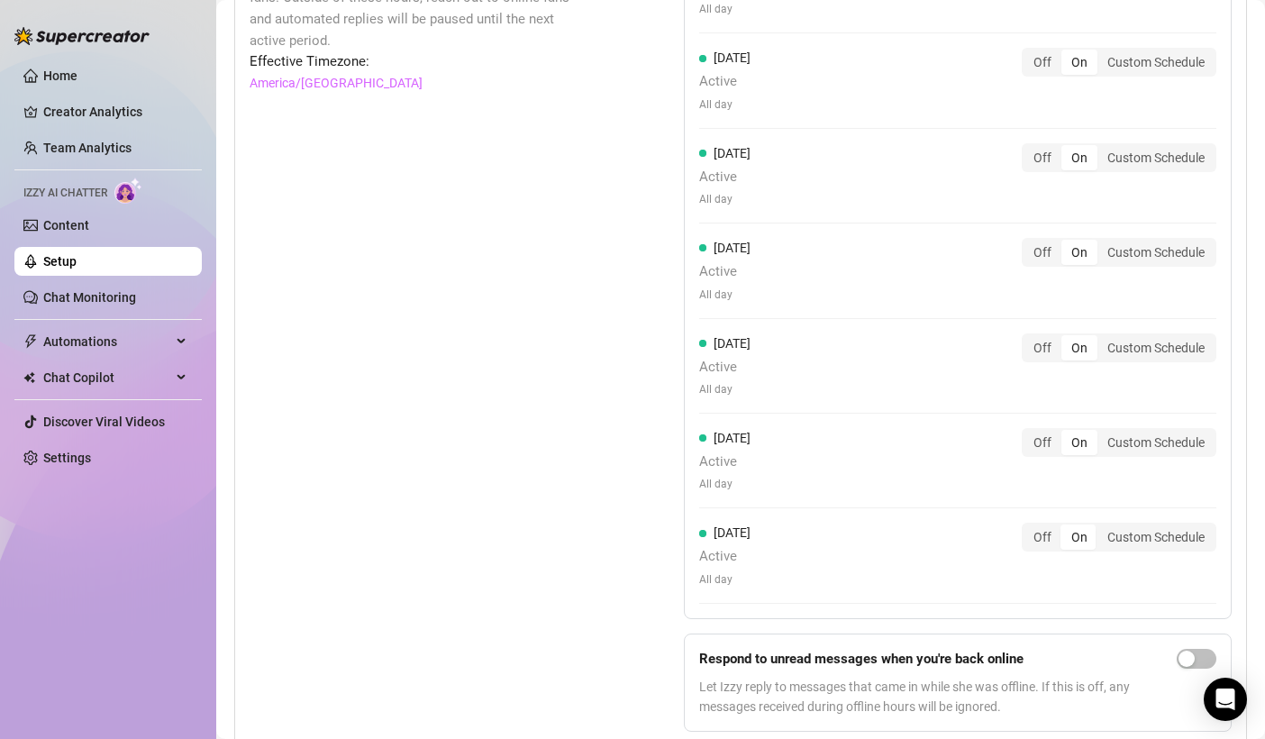
scroll to position [1472, 0]
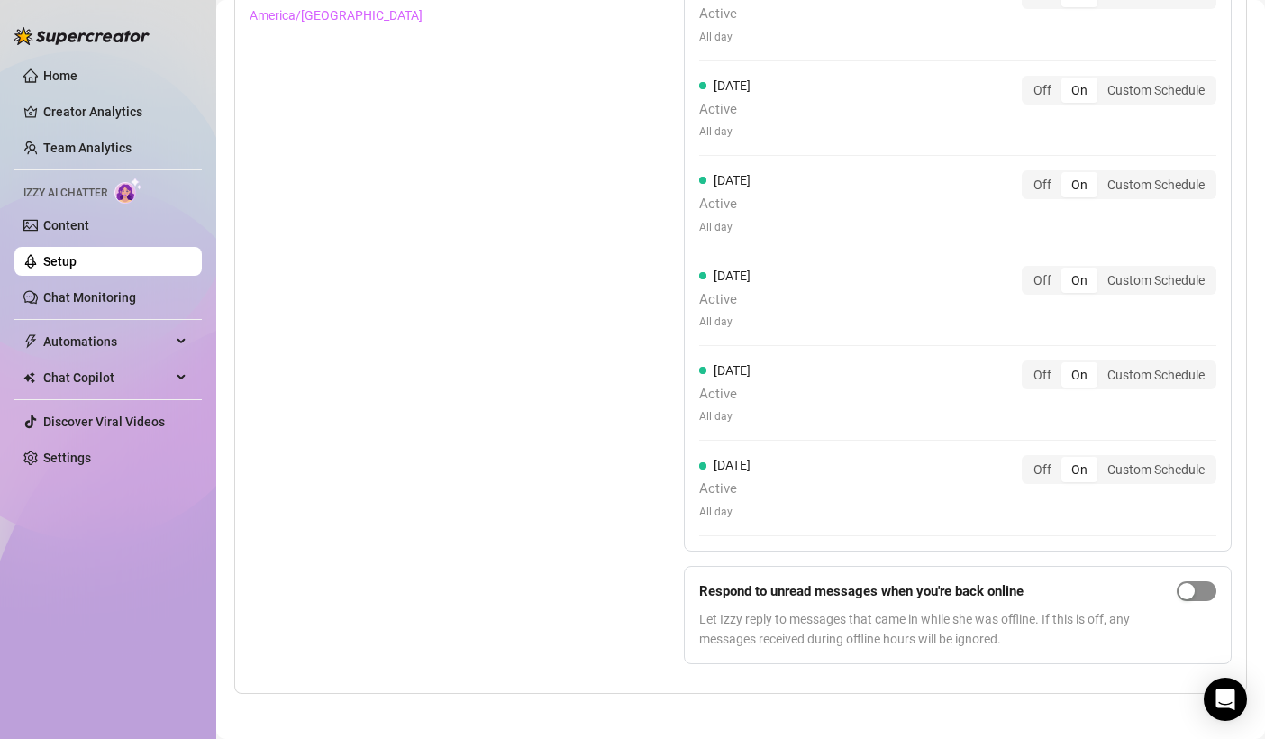
click at [1178, 585] on div "button" at bounding box center [1186, 591] width 16 height 16
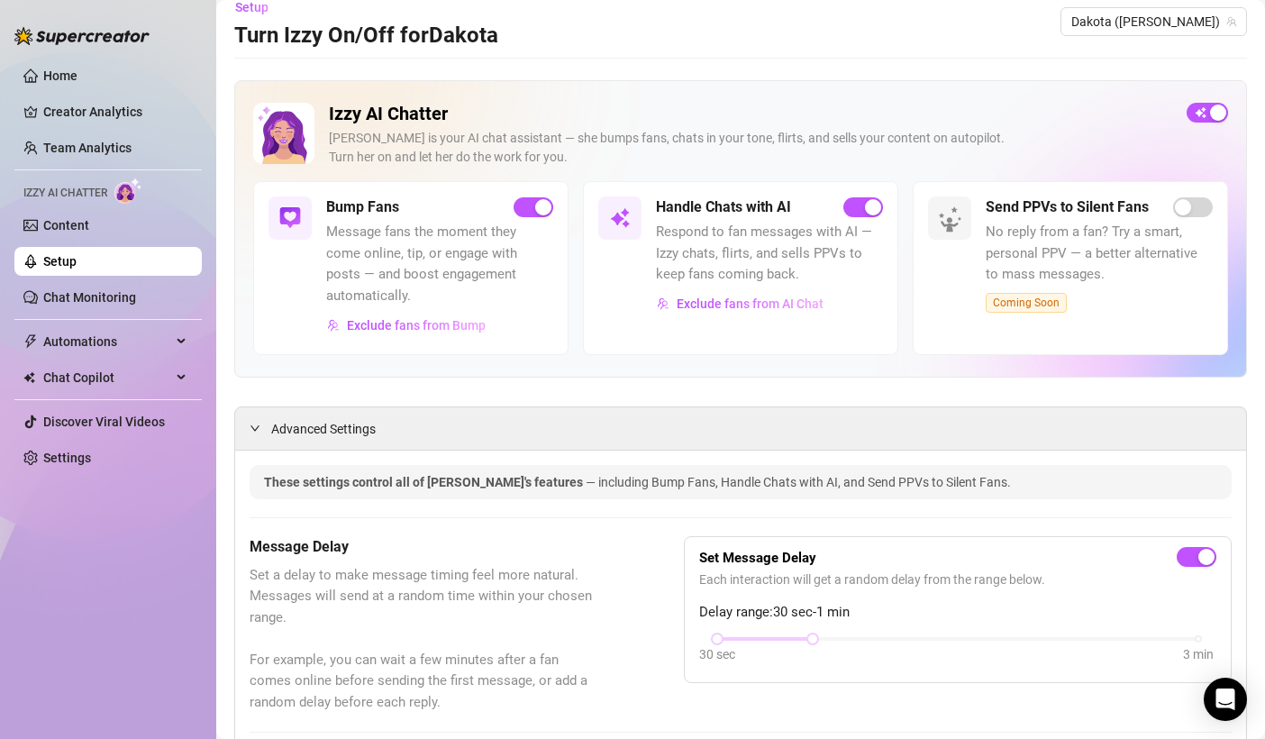
scroll to position [20, 0]
drag, startPoint x: 156, startPoint y: 223, endPoint x: 67, endPoint y: 347, distance: 152.3
click at [67, 347] on span "Automations" at bounding box center [107, 341] width 128 height 29
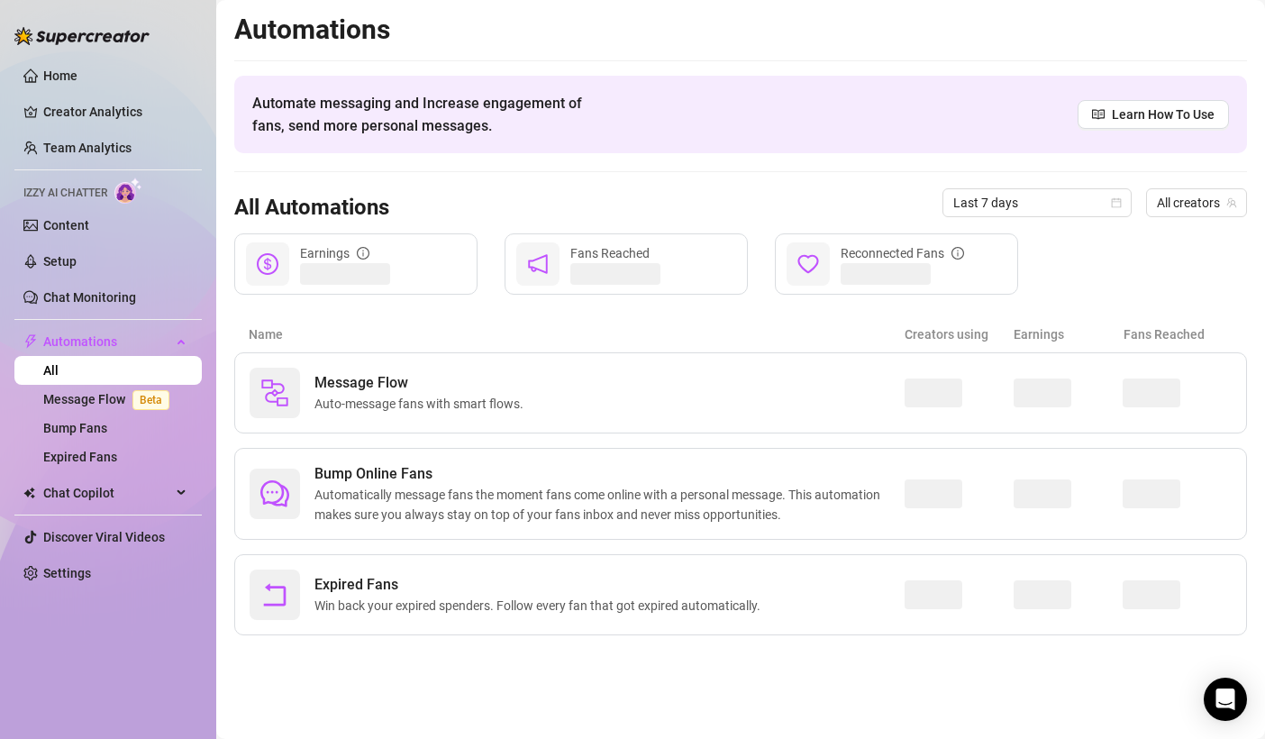
click at [123, 56] on ul "Home Creator Analytics Team Analytics Izzy AI Chatter Content Setup Chat Monito…" at bounding box center [107, 324] width 187 height 541
click at [77, 77] on link "Home" at bounding box center [60, 75] width 34 height 14
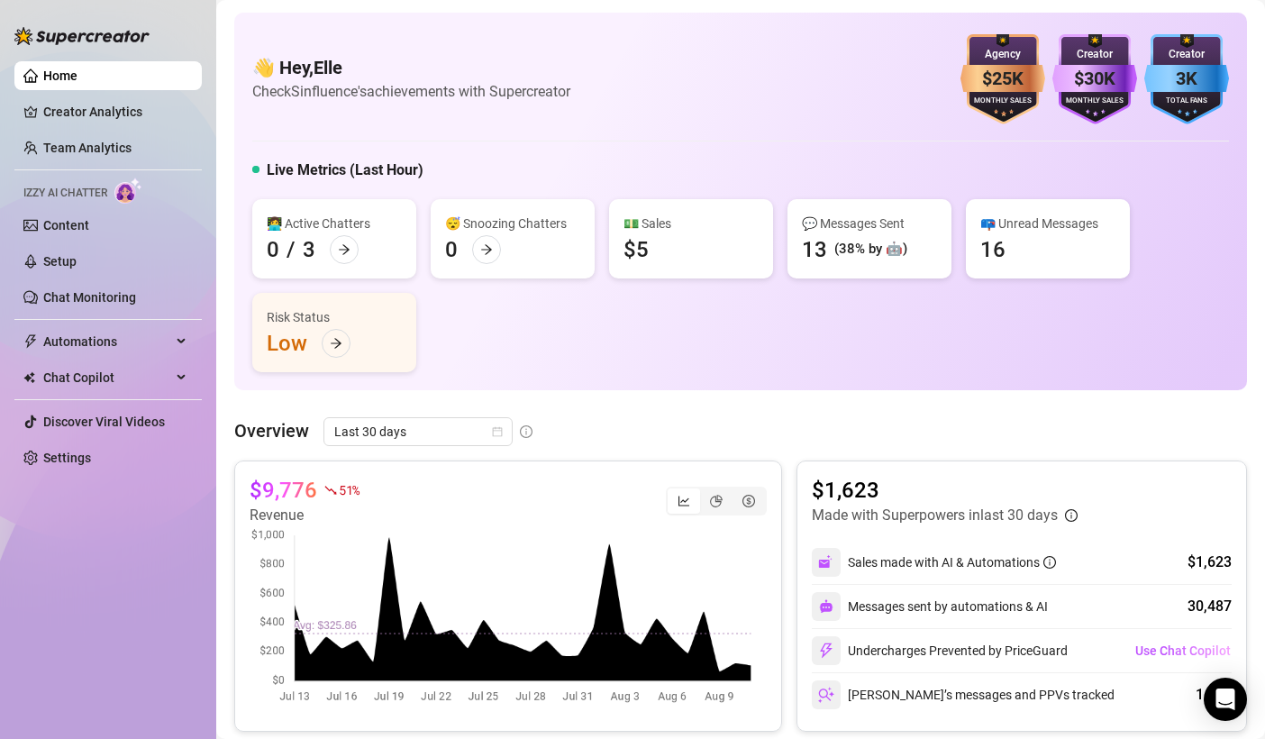
click at [836, 77] on div "👋 Hey, Elle Check Sinfluence's achievements with Supercreator $25K Agency Month…" at bounding box center [740, 79] width 977 height 90
click at [66, 602] on div "Home Creator Analytics Team Analytics Izzy AI Chatter Content Setup Chat Monito…" at bounding box center [107, 361] width 187 height 723
click at [1147, 442] on div "Overview Last 30 days" at bounding box center [740, 431] width 1013 height 29
click at [978, 443] on div "Overview Last 30 days" at bounding box center [740, 431] width 1013 height 29
click at [77, 464] on link "Settings" at bounding box center [67, 457] width 48 height 14
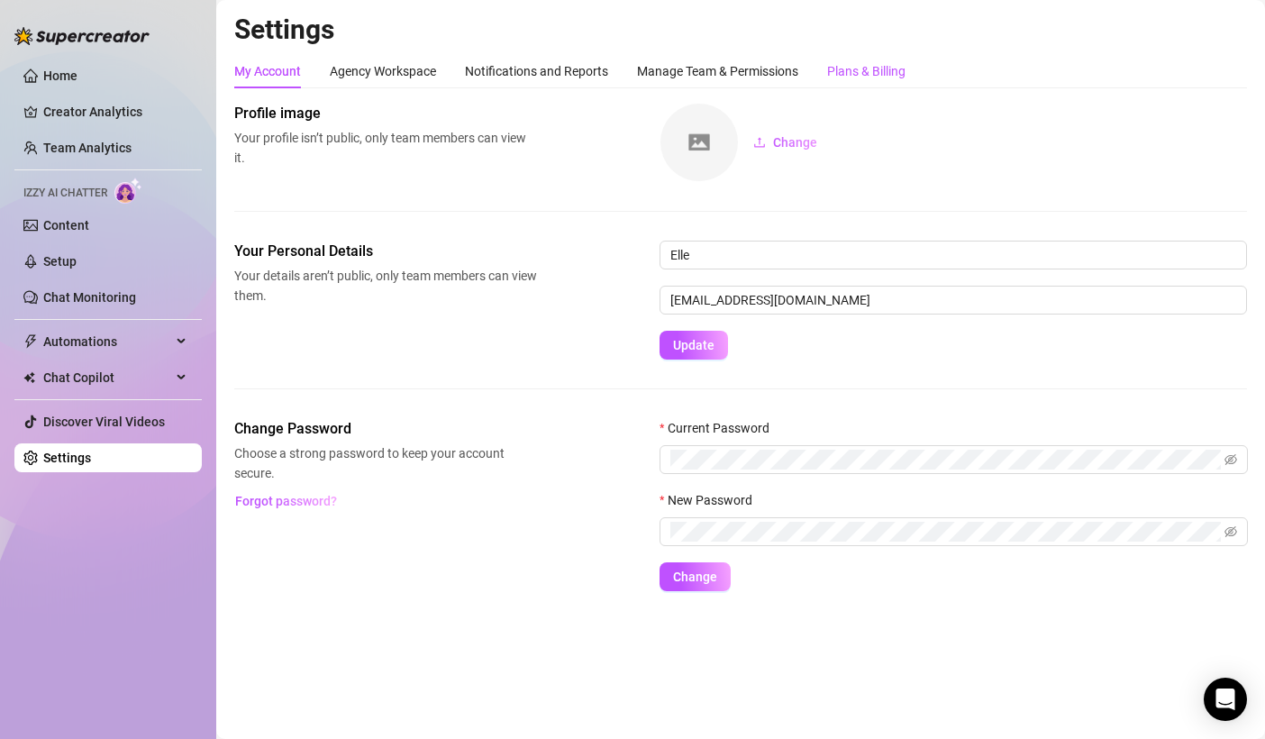
click at [857, 68] on div "Plans & Billing" at bounding box center [866, 71] width 78 height 20
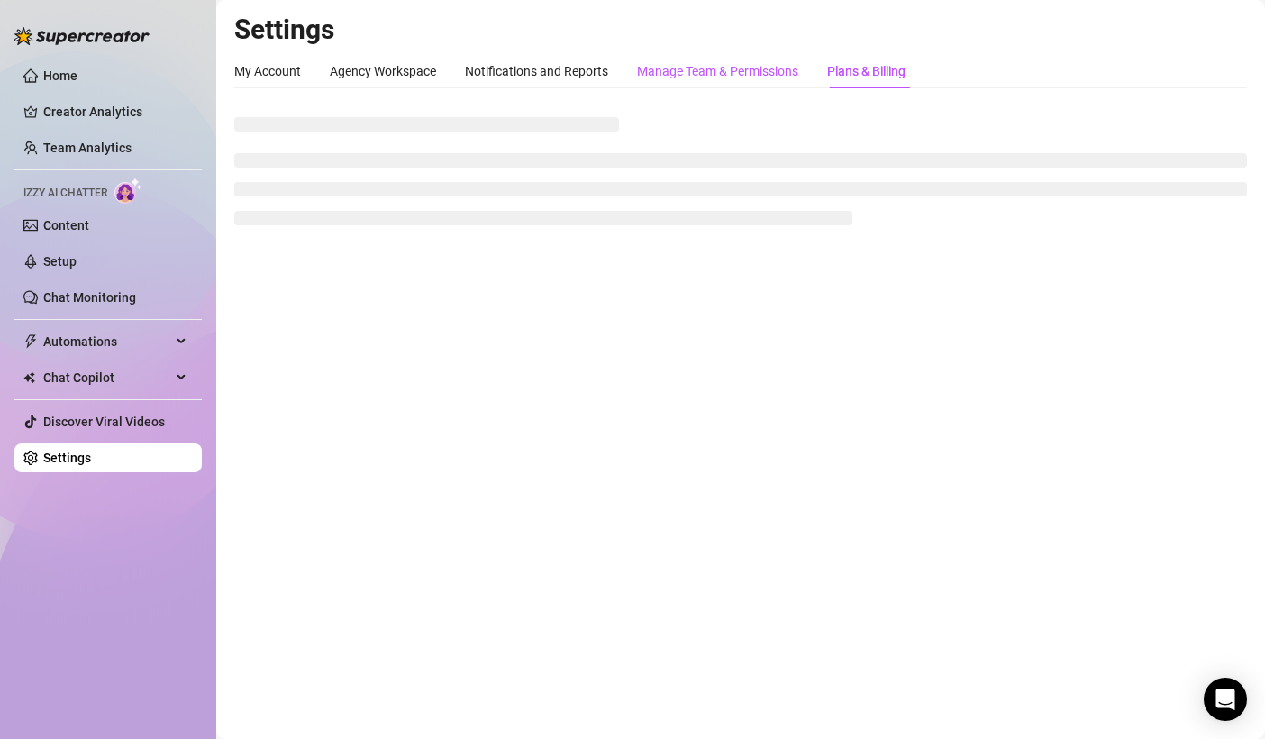
click at [702, 66] on div "Manage Team & Permissions" at bounding box center [717, 71] width 161 height 20
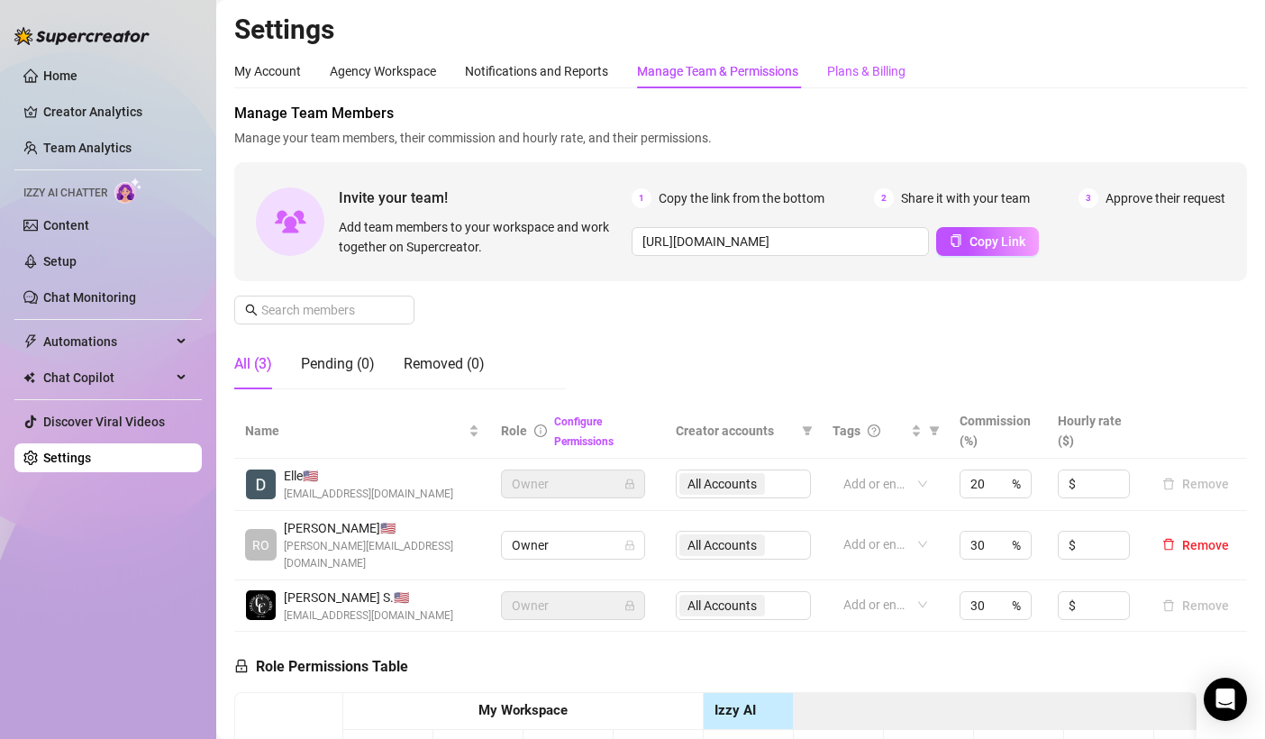
click at [862, 68] on div "Plans & Billing" at bounding box center [866, 71] width 78 height 20
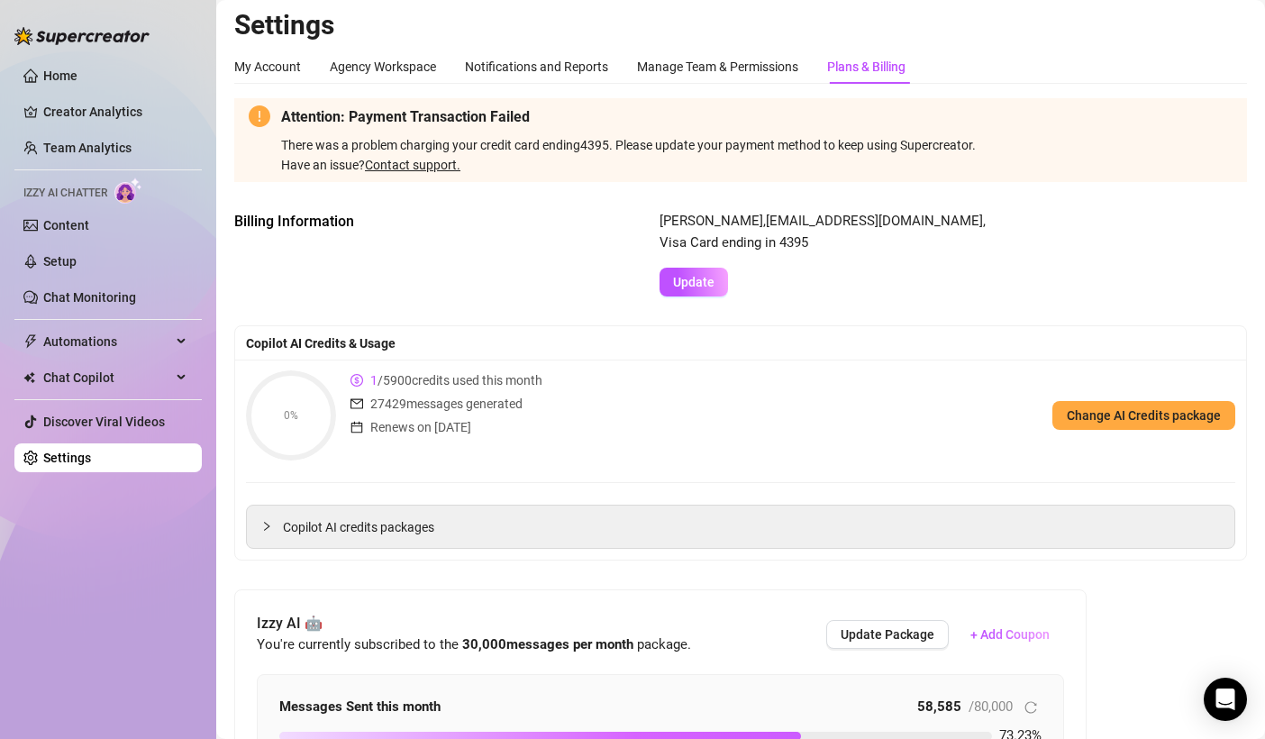
scroll to position [5, 0]
click at [1016, 350] on div "Copilot AI Credits & Usage" at bounding box center [740, 342] width 989 height 20
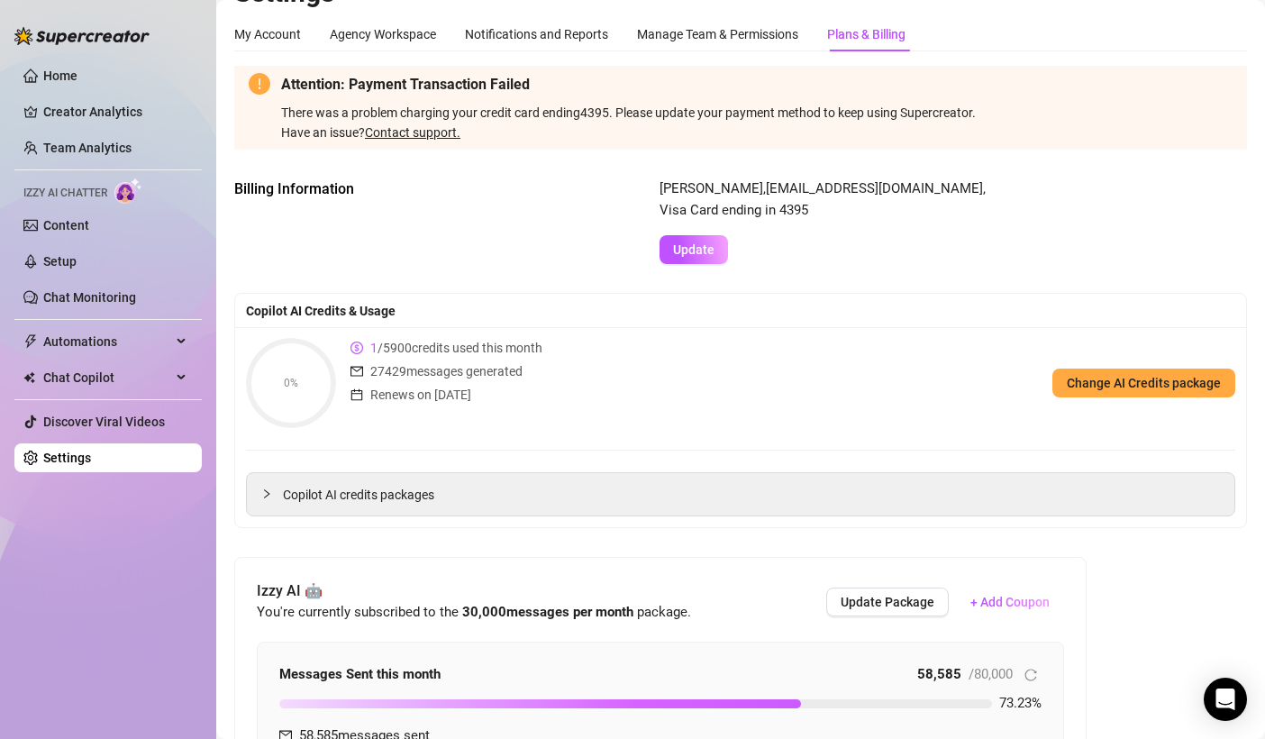
scroll to position [38, 0]
click at [885, 501] on span "Copilot AI credits packages" at bounding box center [751, 494] width 937 height 20
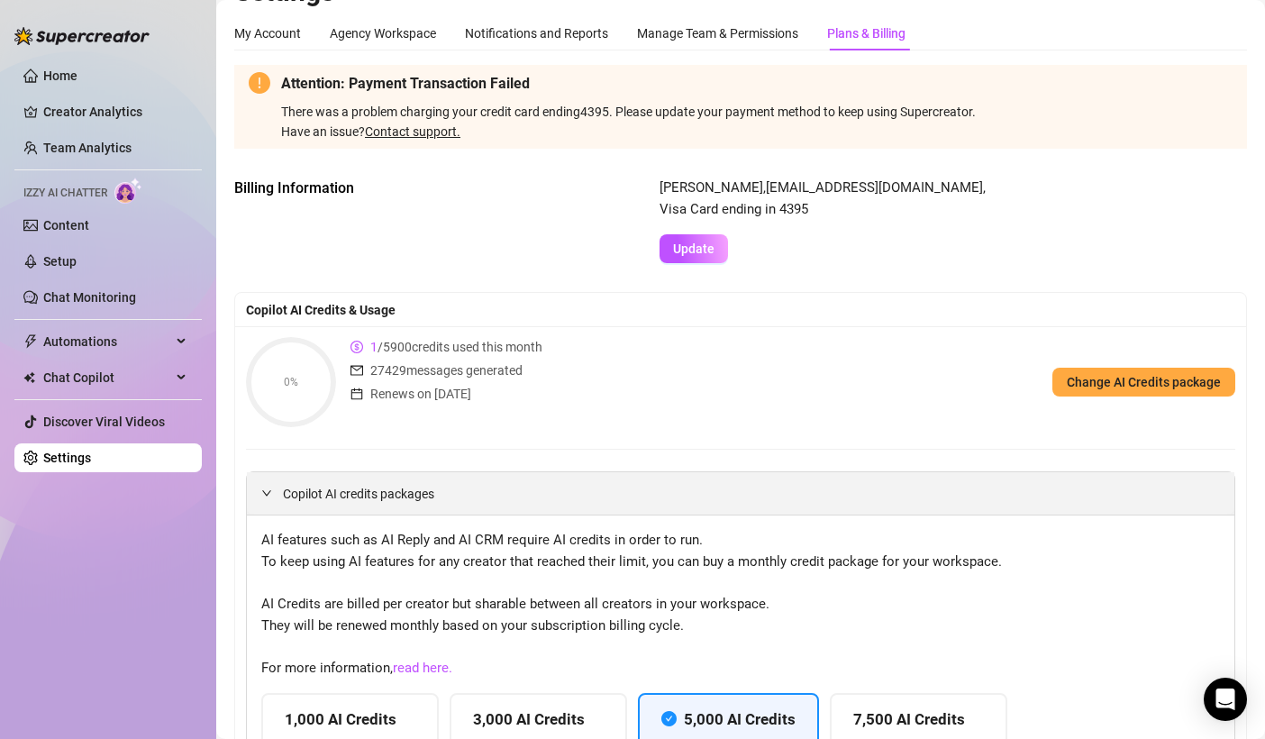
click at [885, 501] on span "Copilot AI credits packages" at bounding box center [751, 494] width 937 height 20
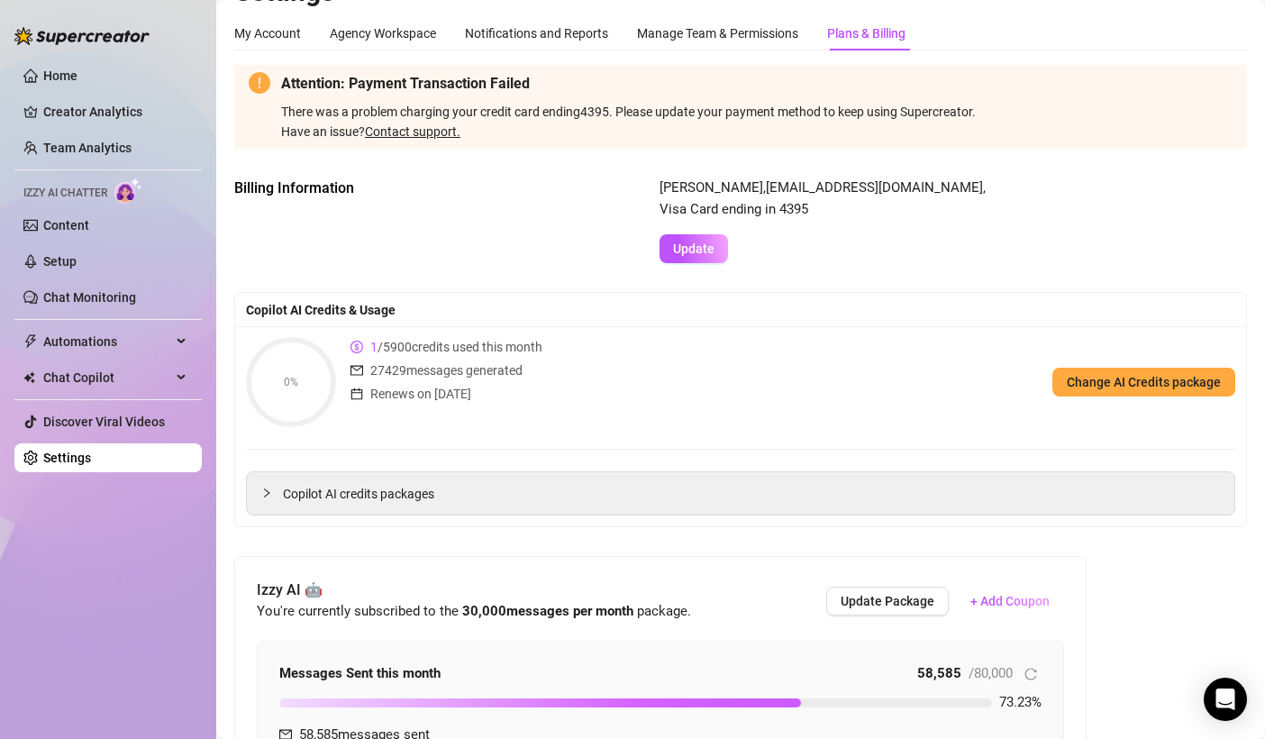
click at [692, 250] on span "Update" at bounding box center [693, 248] width 41 height 14
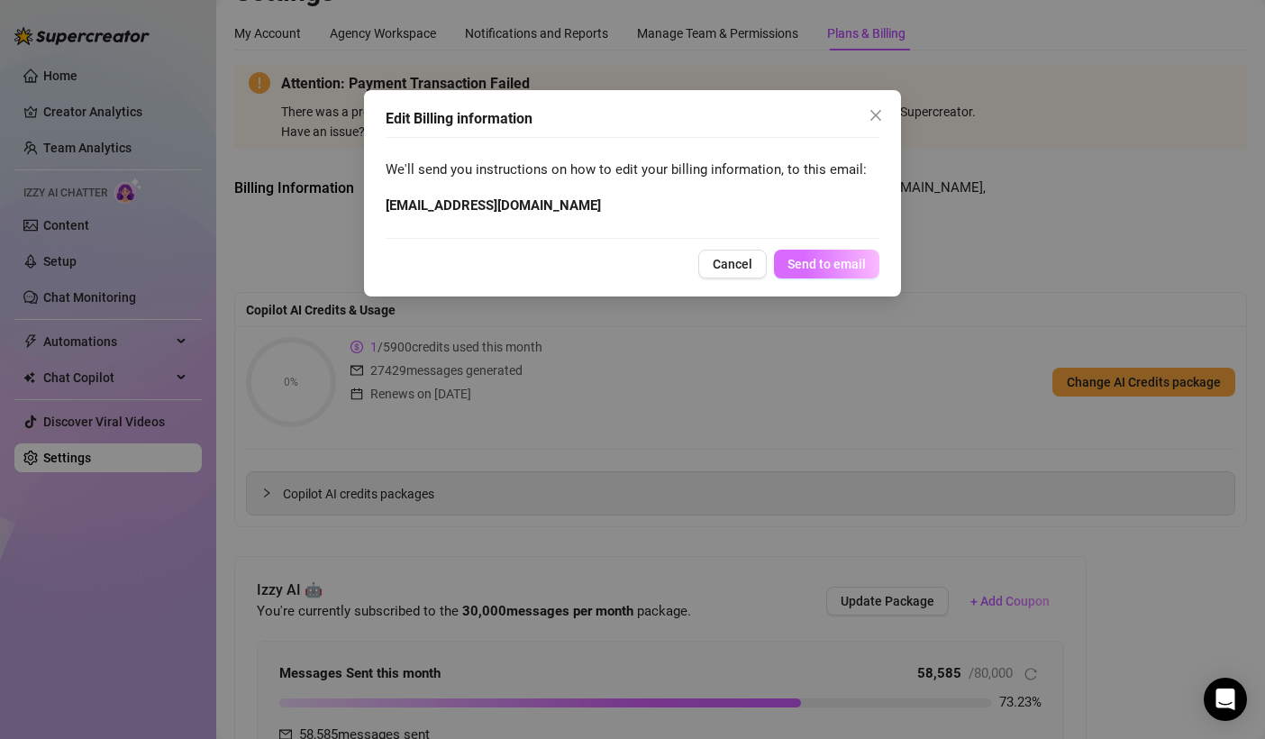
click at [814, 264] on span "Send to email" at bounding box center [826, 264] width 78 height 14
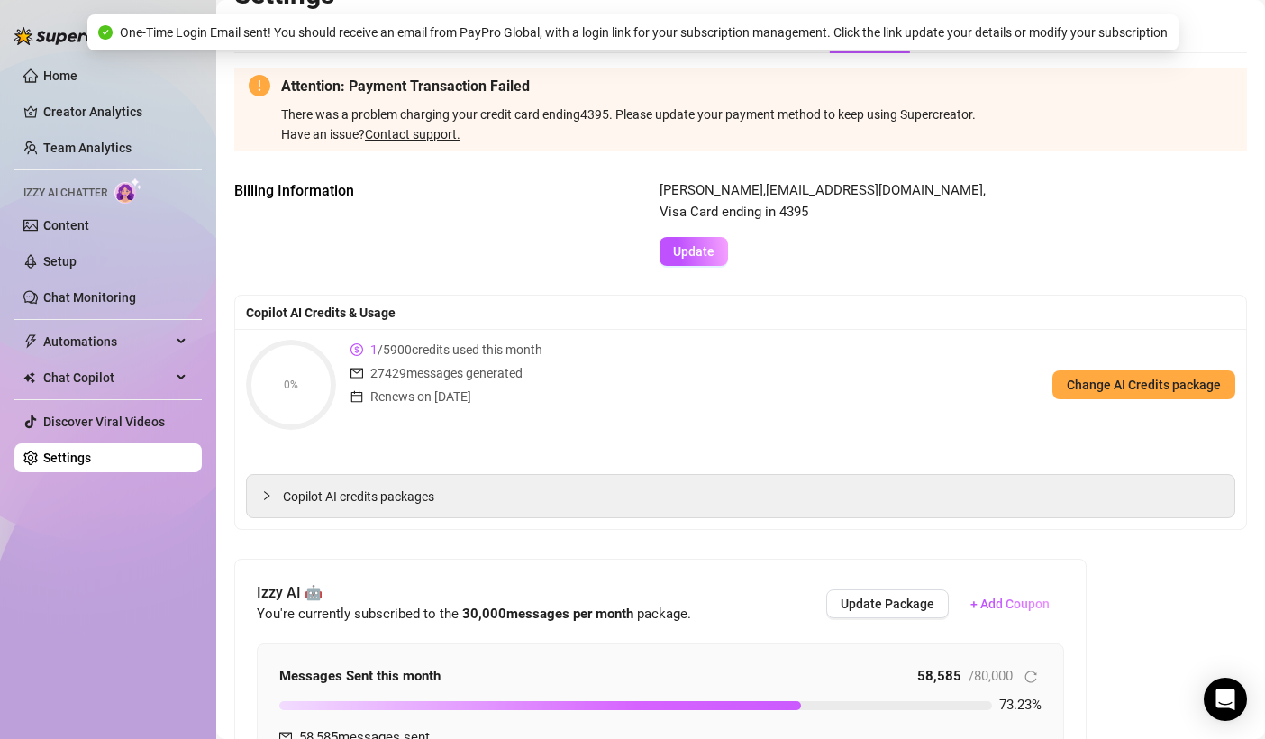
scroll to position [27, 0]
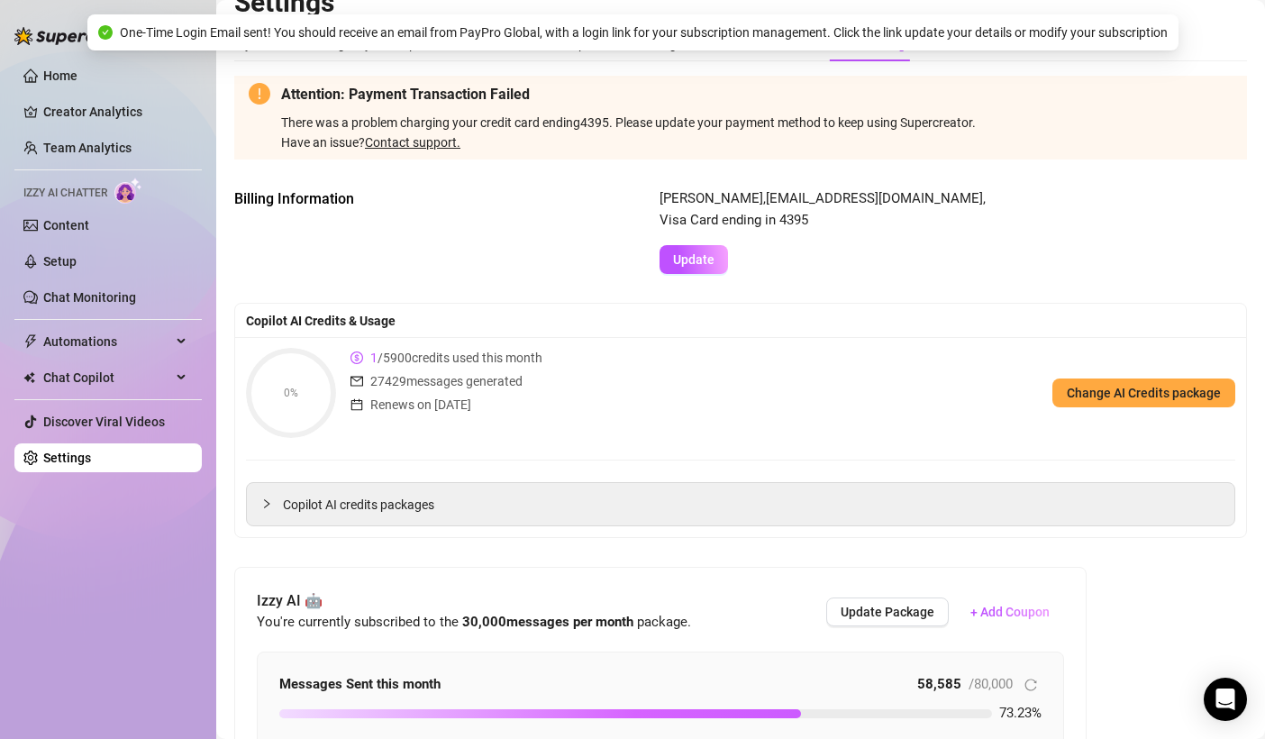
click at [446, 146] on link "Contact support." at bounding box center [413, 142] width 96 height 14
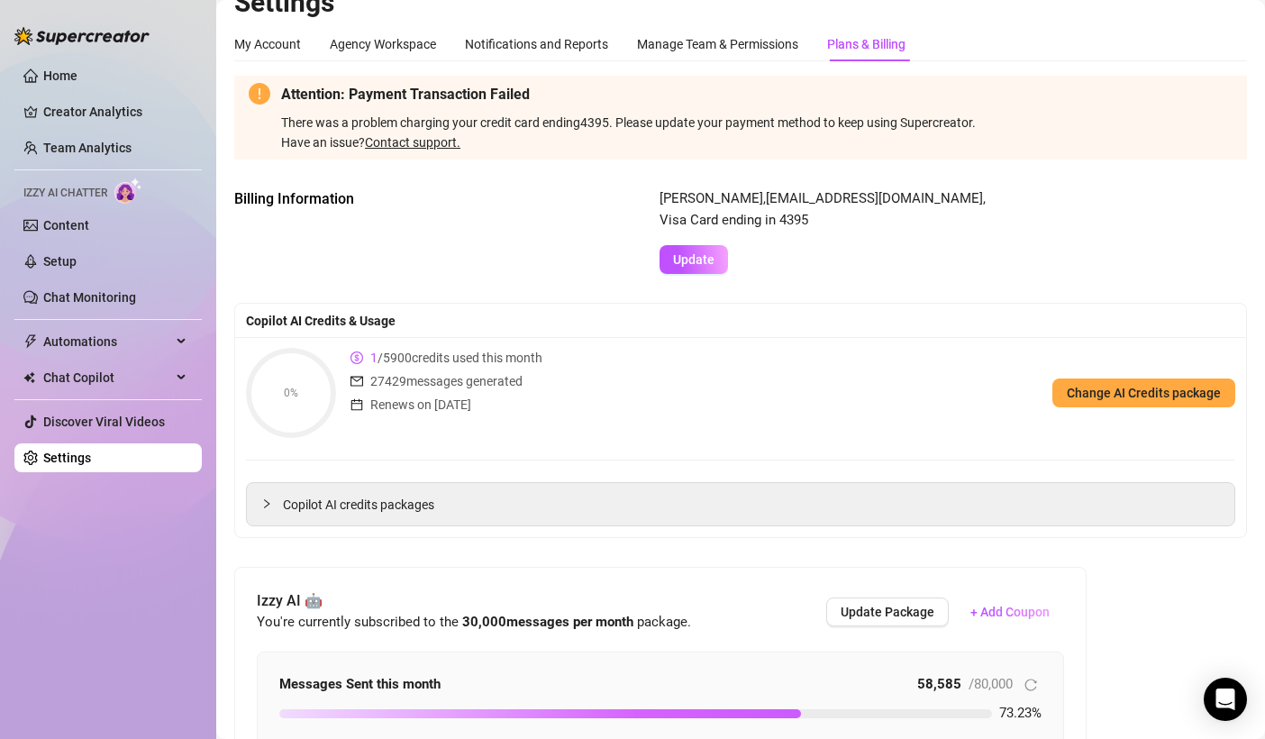
click at [963, 211] on div "[PERSON_NAME] , [EMAIL_ADDRESS][DOMAIN_NAME] , Visa Card ending in 4395 Update" at bounding box center [953, 231] width 587 height 86
click at [436, 153] on div "Attention: Payment Transaction Failed There was a problem charging your credit …" at bounding box center [740, 118] width 1013 height 84
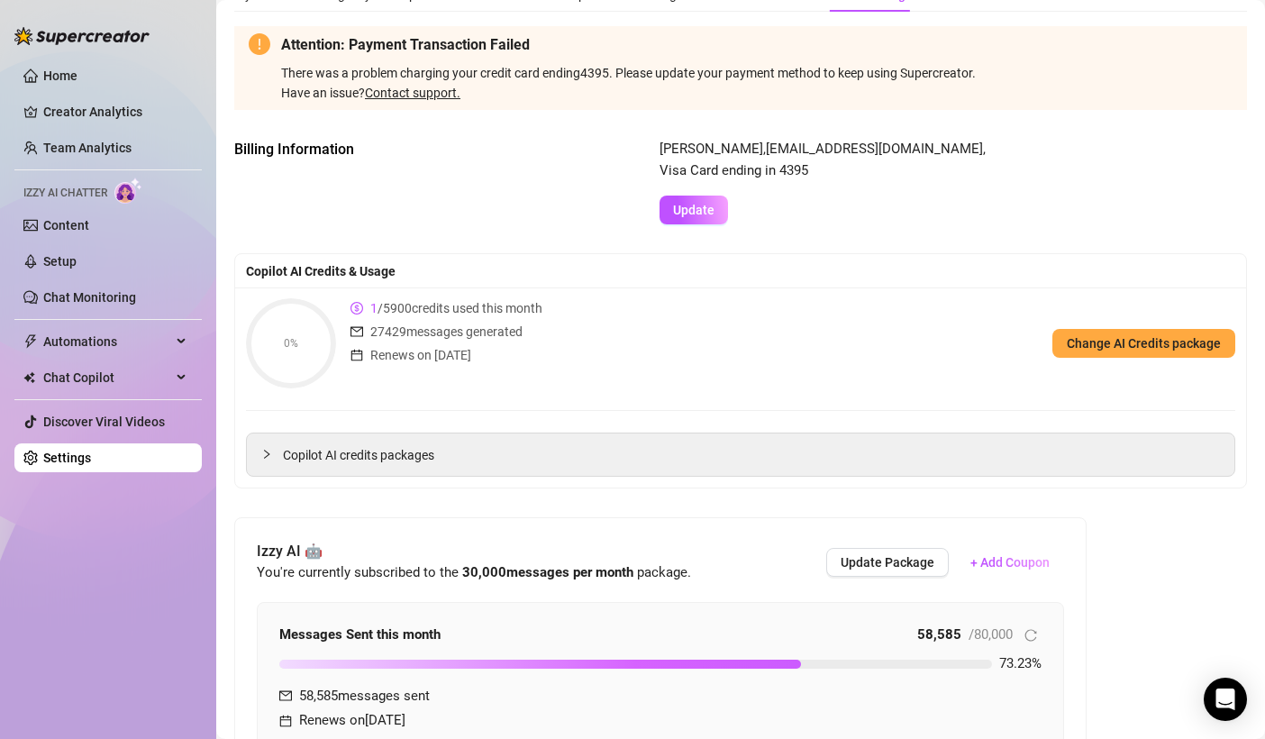
click at [936, 312] on div "0% 1 / 5900 credits used this month 27429 messages generated Renews on [DATE] C…" at bounding box center [740, 343] width 989 height 90
click at [444, 83] on div "Have an issue? Contact support." at bounding box center [756, 93] width 951 height 20
click at [441, 97] on link "Contact support." at bounding box center [413, 93] width 96 height 14
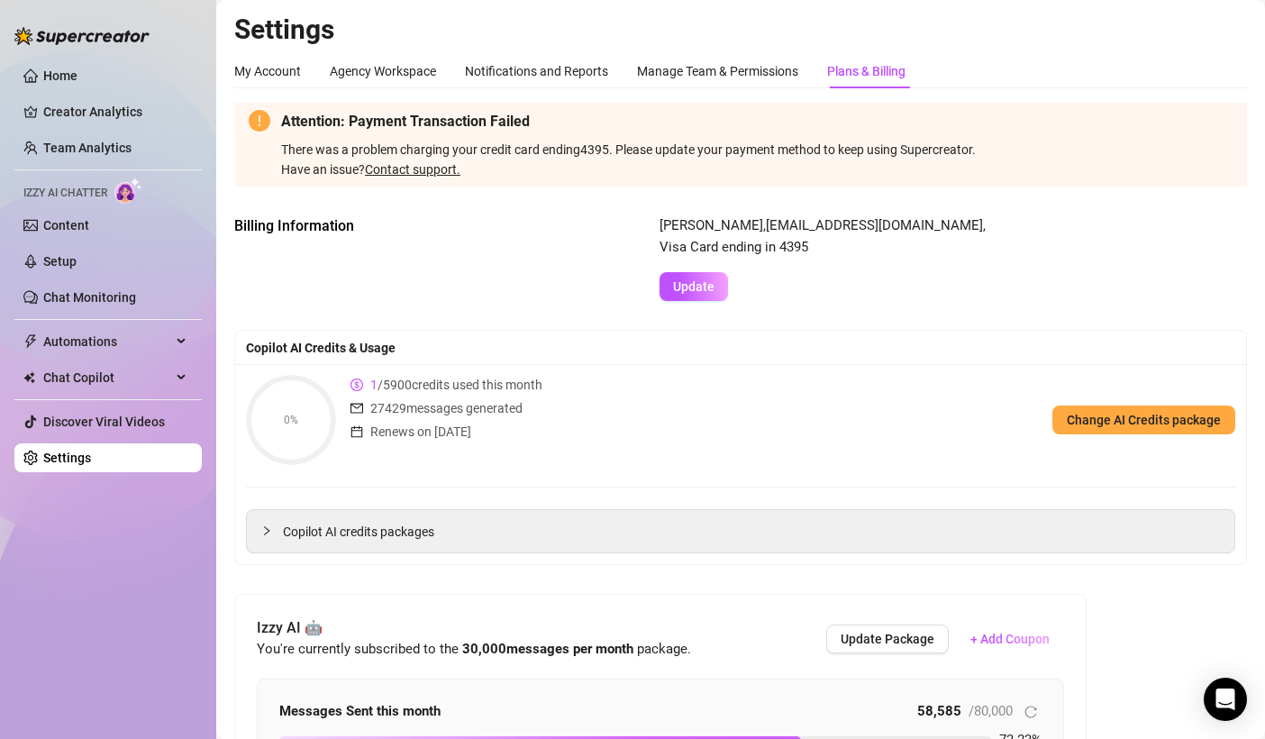
scroll to position [1, 0]
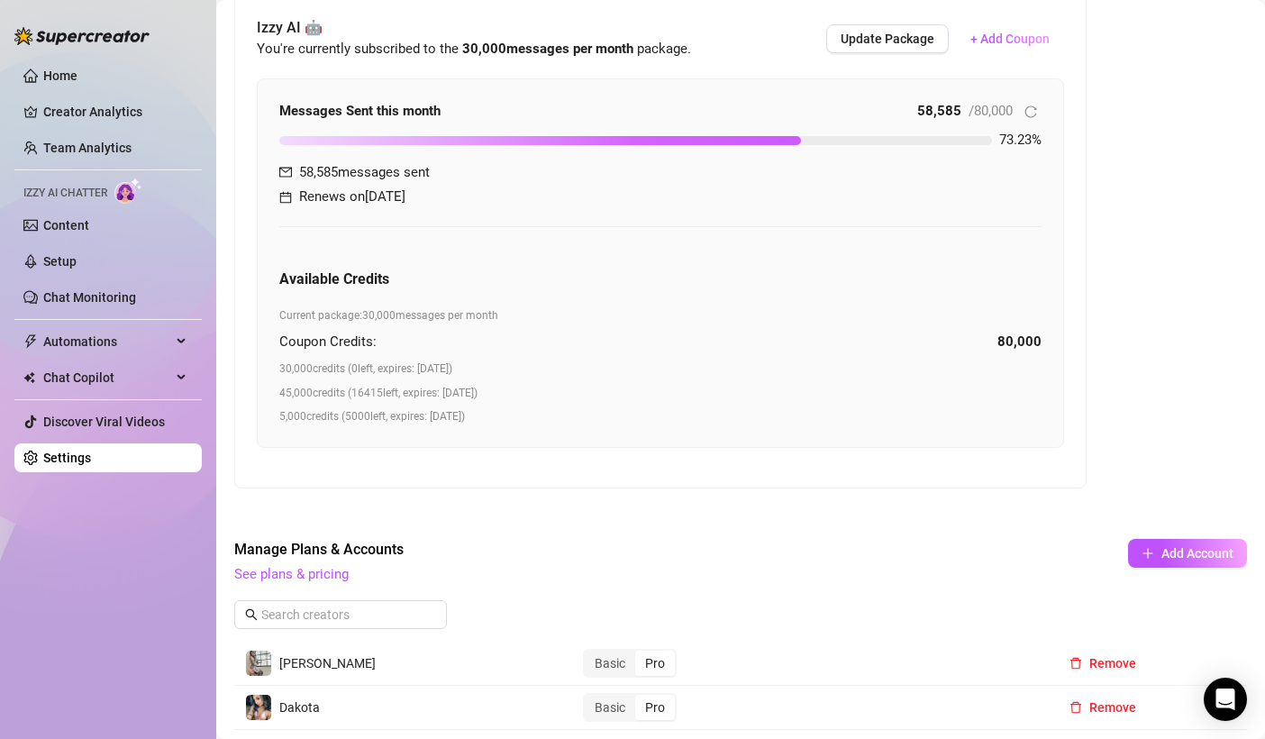
scroll to position [601, 0]
click at [318, 569] on link "See plans & pricing" at bounding box center [291, 573] width 114 height 16
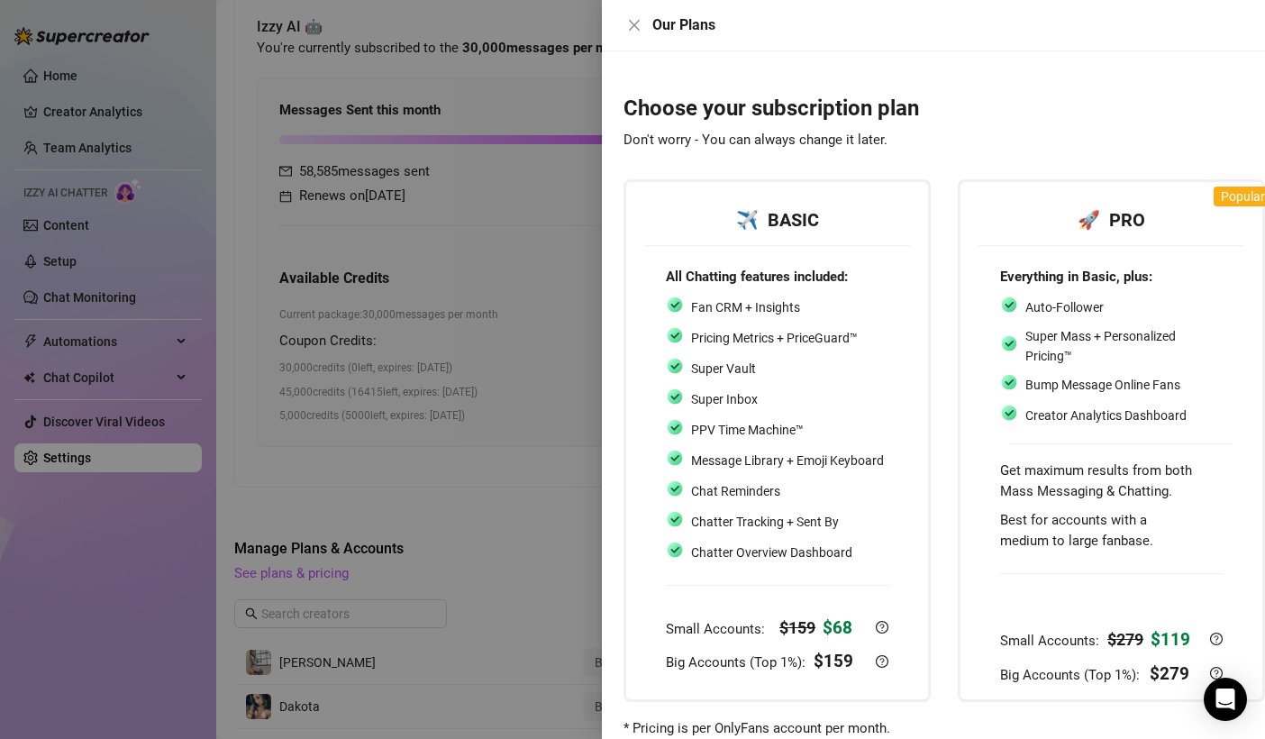
scroll to position [58, 0]
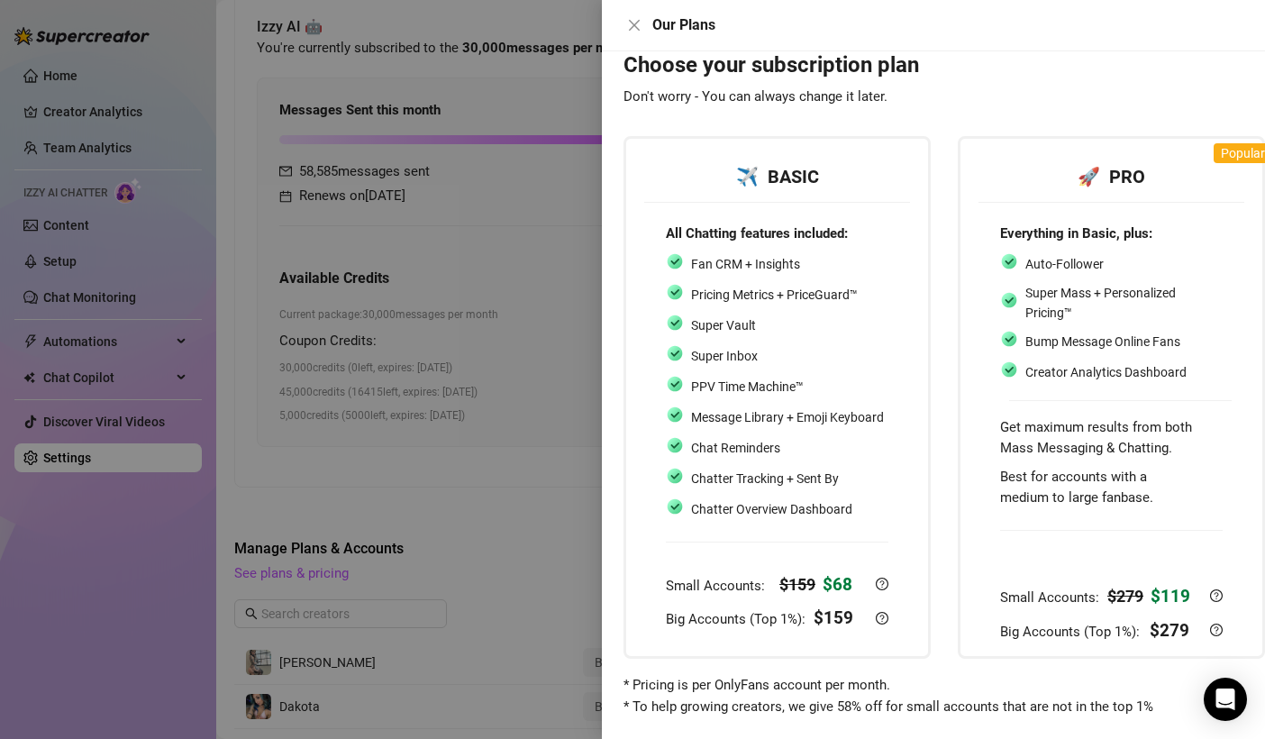
click at [527, 422] on div at bounding box center [632, 369] width 1265 height 739
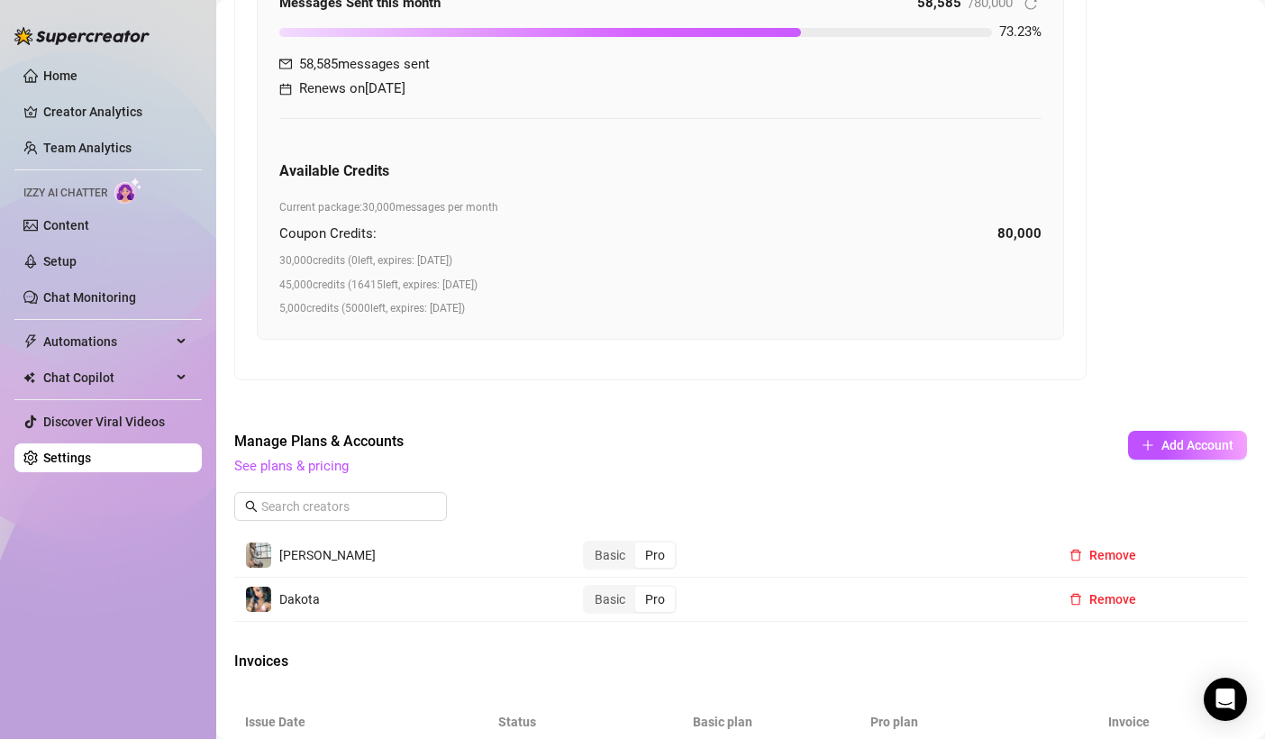
scroll to position [701, 0]
